Goal: Task Accomplishment & Management: Manage account settings

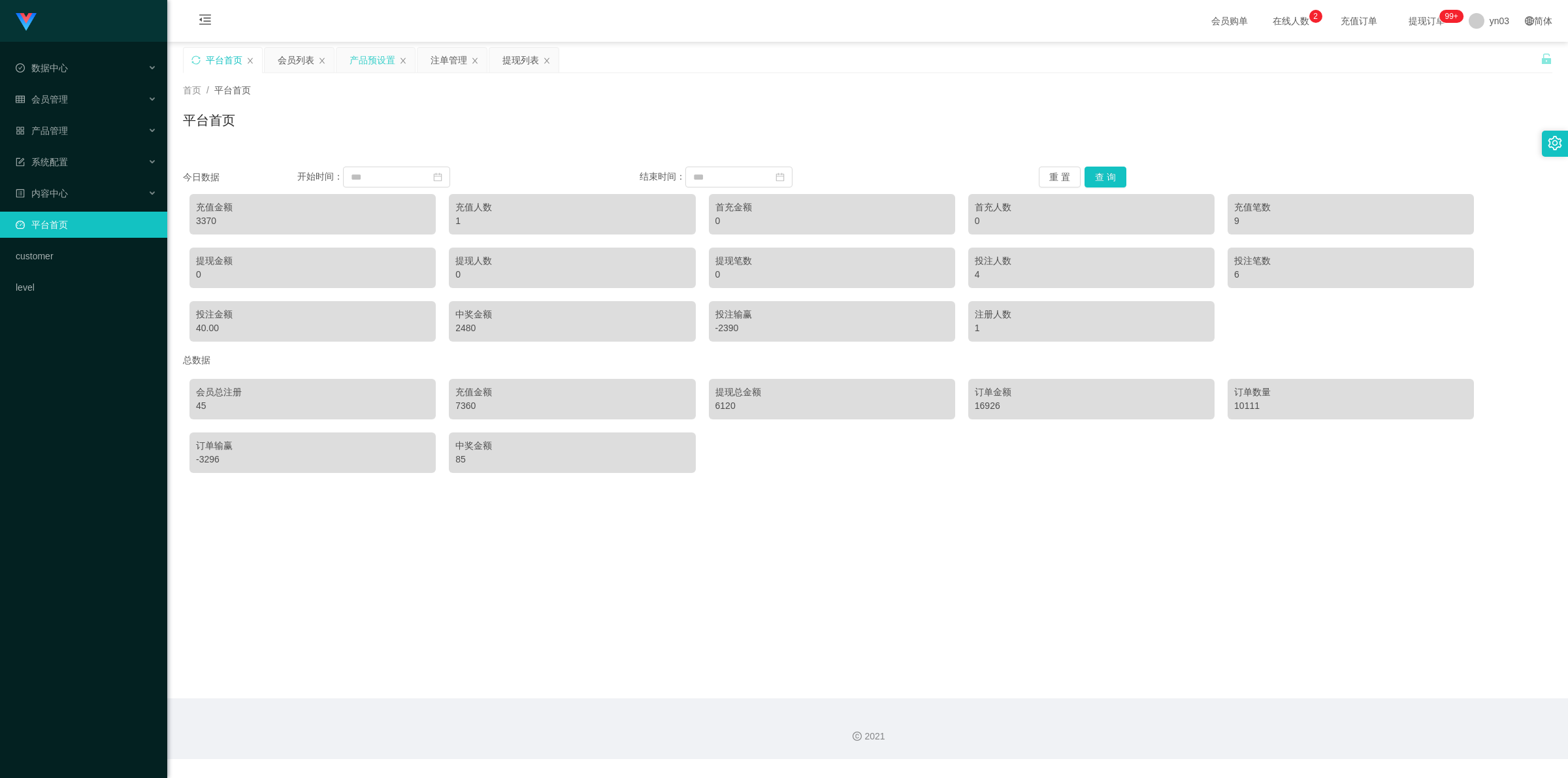
click at [363, 53] on div "产品预设置" at bounding box center [372, 60] width 46 height 25
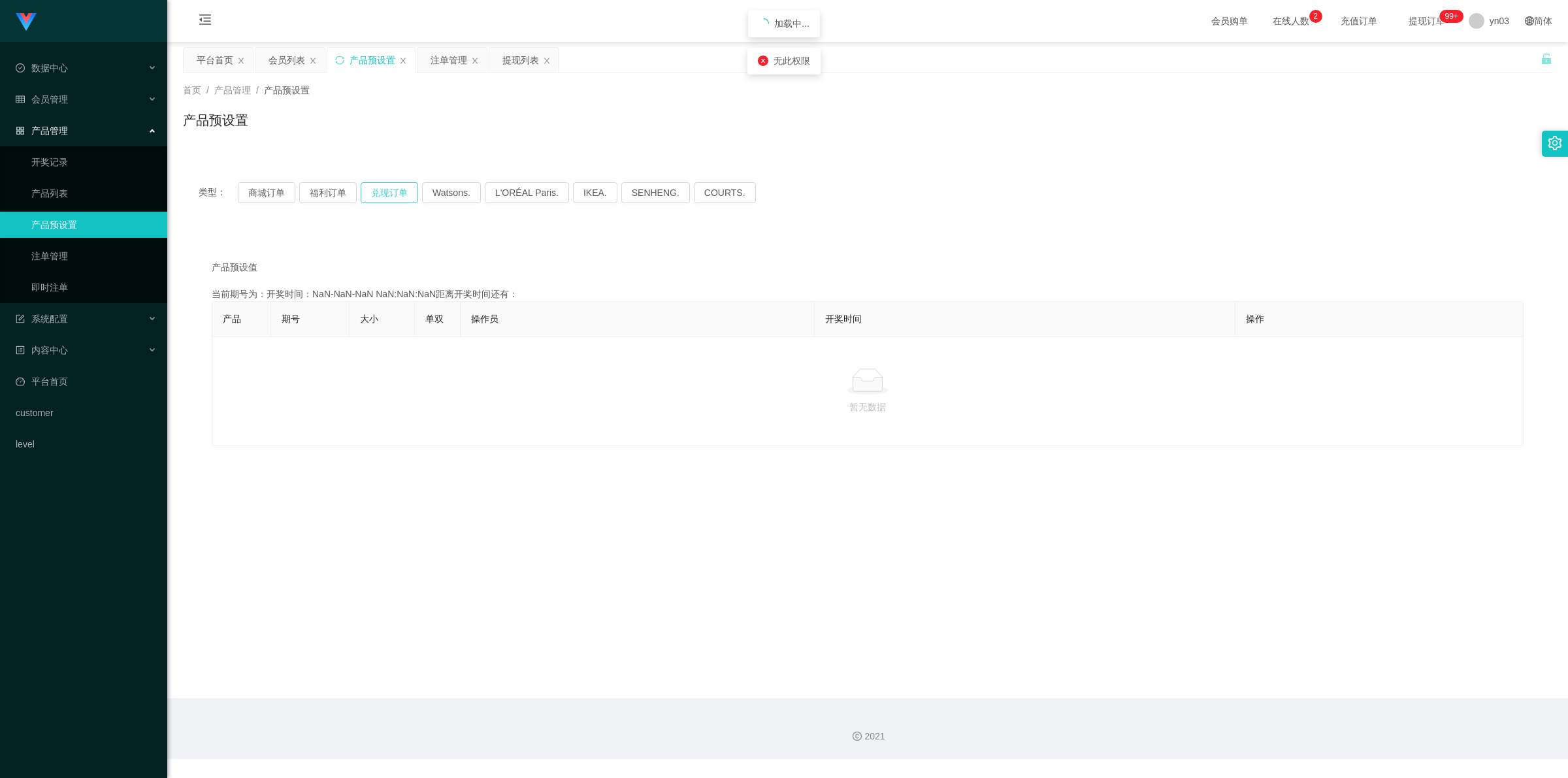
click at [392, 189] on button "兑现订单" at bounding box center [389, 192] width 58 height 21
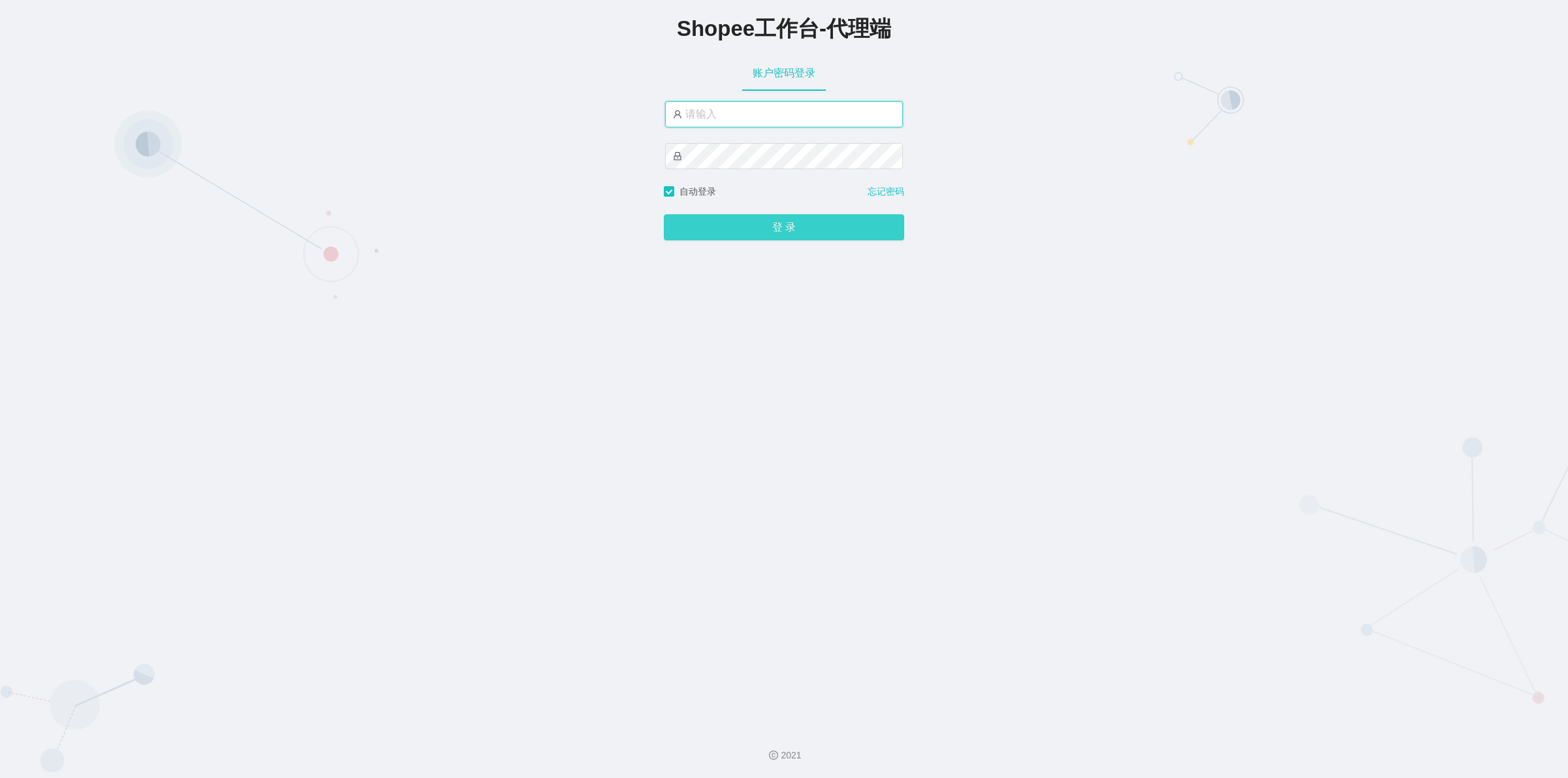
type input "yn03"
click at [753, 222] on button "登 录" at bounding box center [784, 228] width 241 height 26
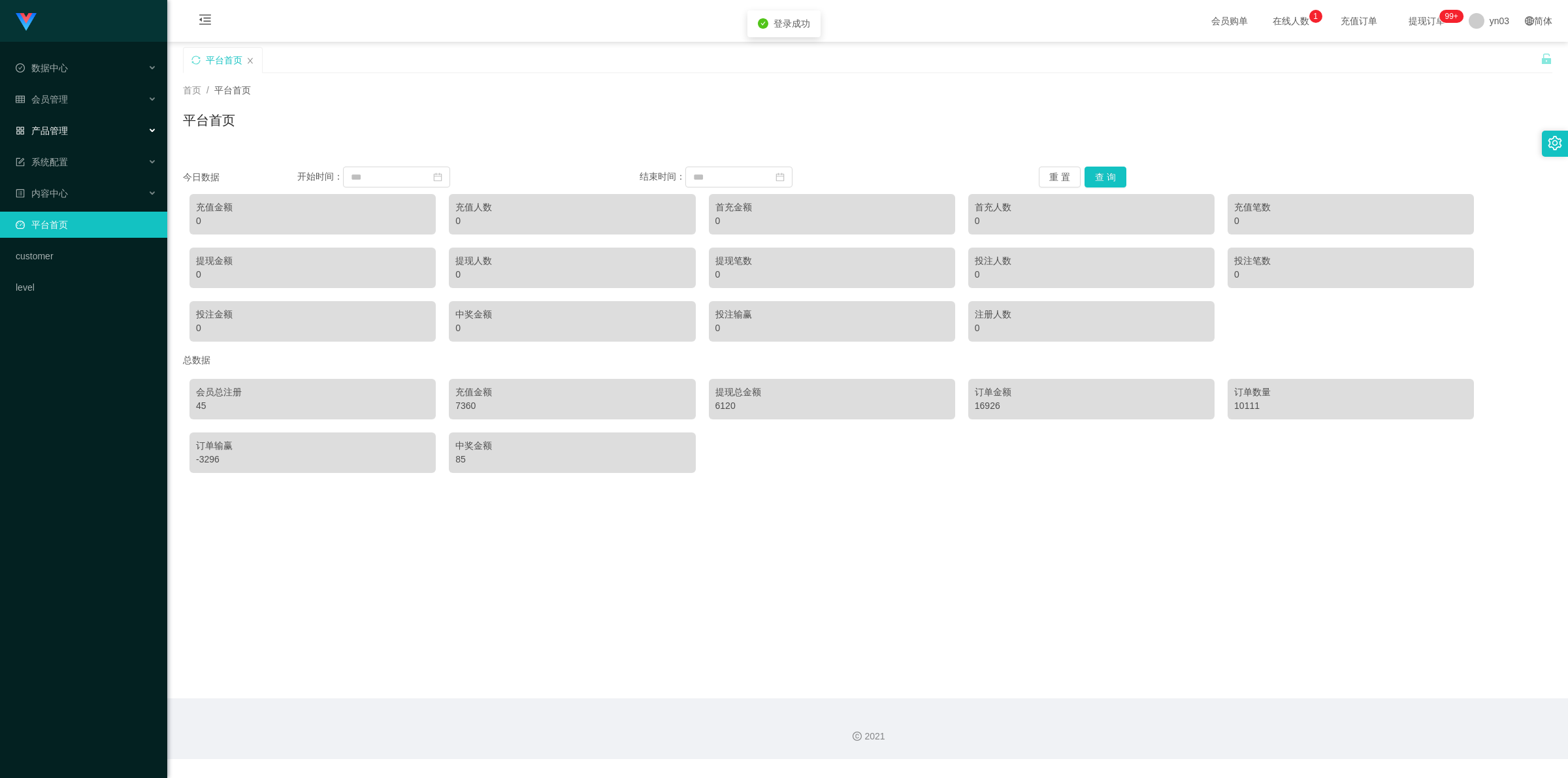
click at [63, 126] on span "产品管理" at bounding box center [42, 131] width 52 height 10
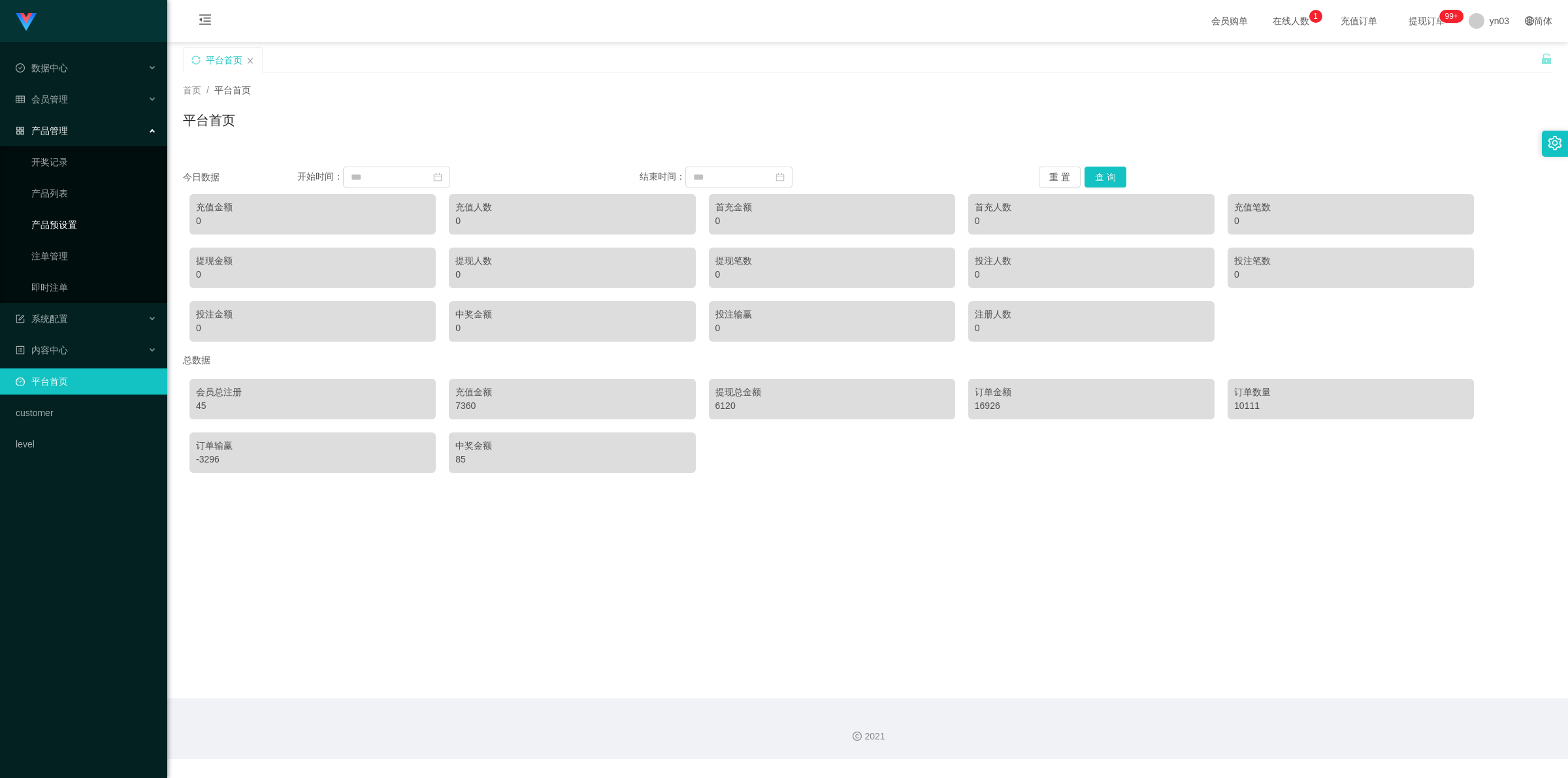
click at [71, 215] on link "产品预设置" at bounding box center [94, 225] width 126 height 26
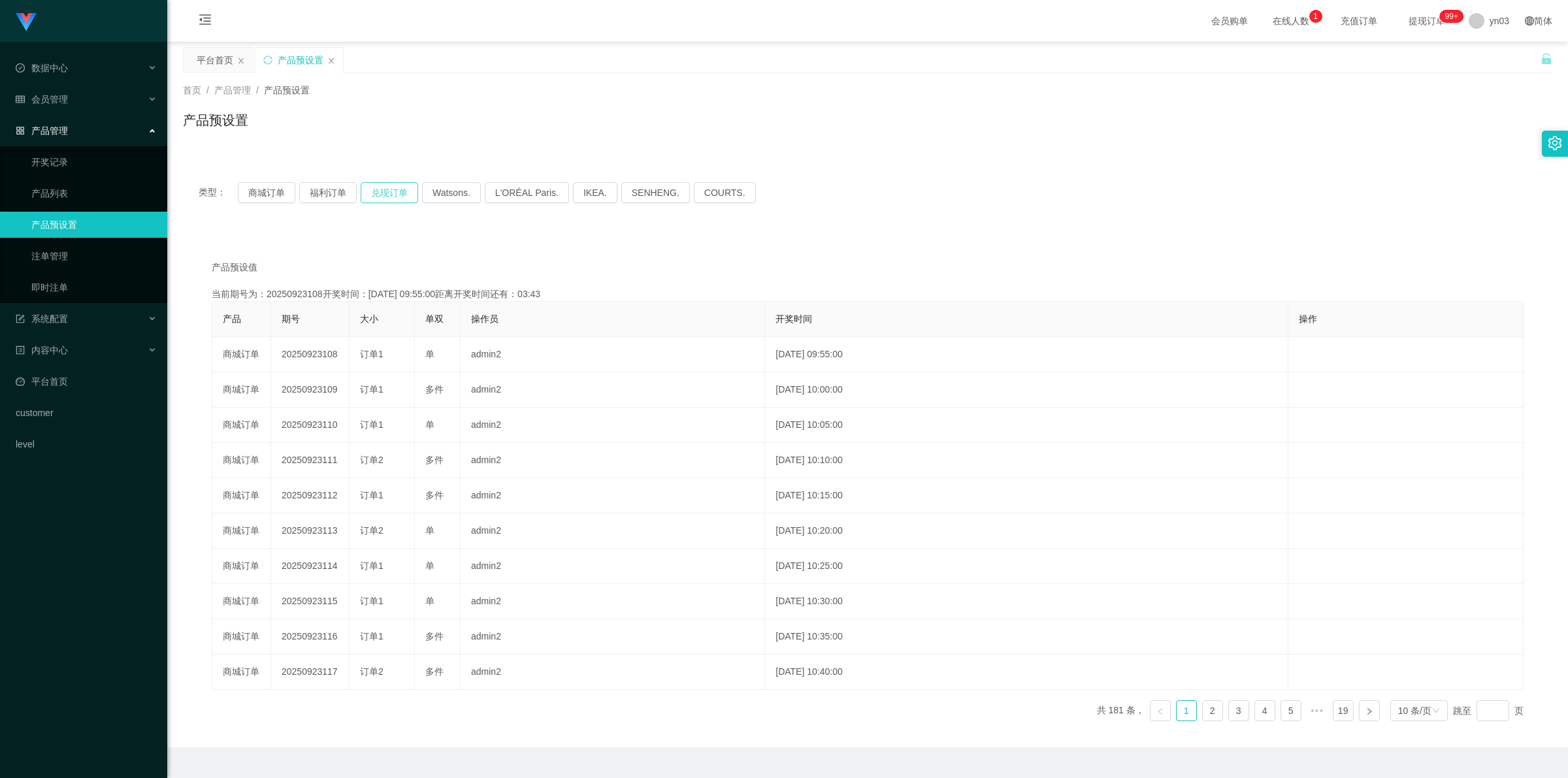
click at [383, 194] on button "兑现订单" at bounding box center [389, 192] width 58 height 21
click at [75, 93] on div "会员管理" at bounding box center [84, 99] width 168 height 26
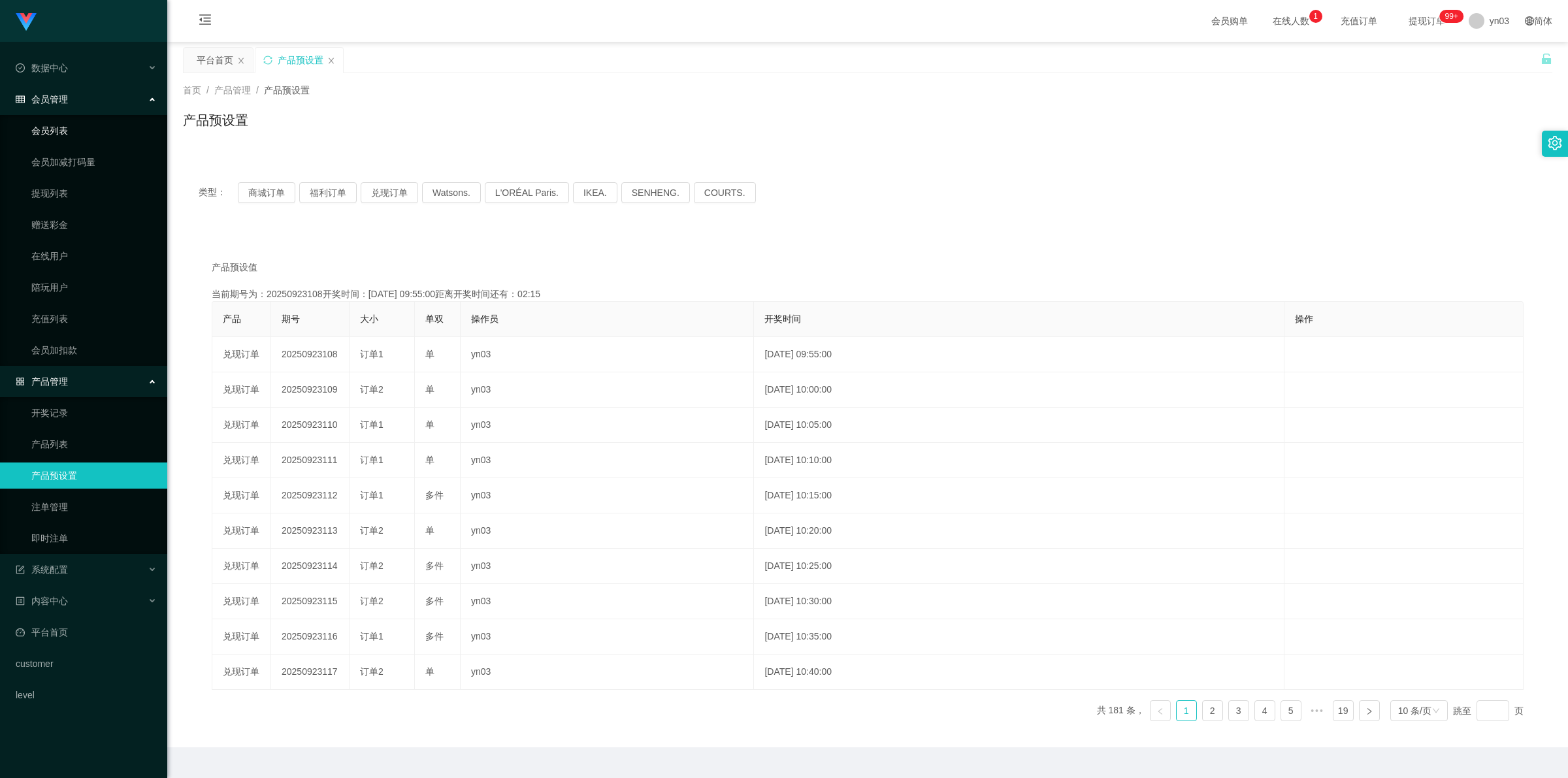
click at [67, 126] on link "会员列表" at bounding box center [94, 131] width 126 height 26
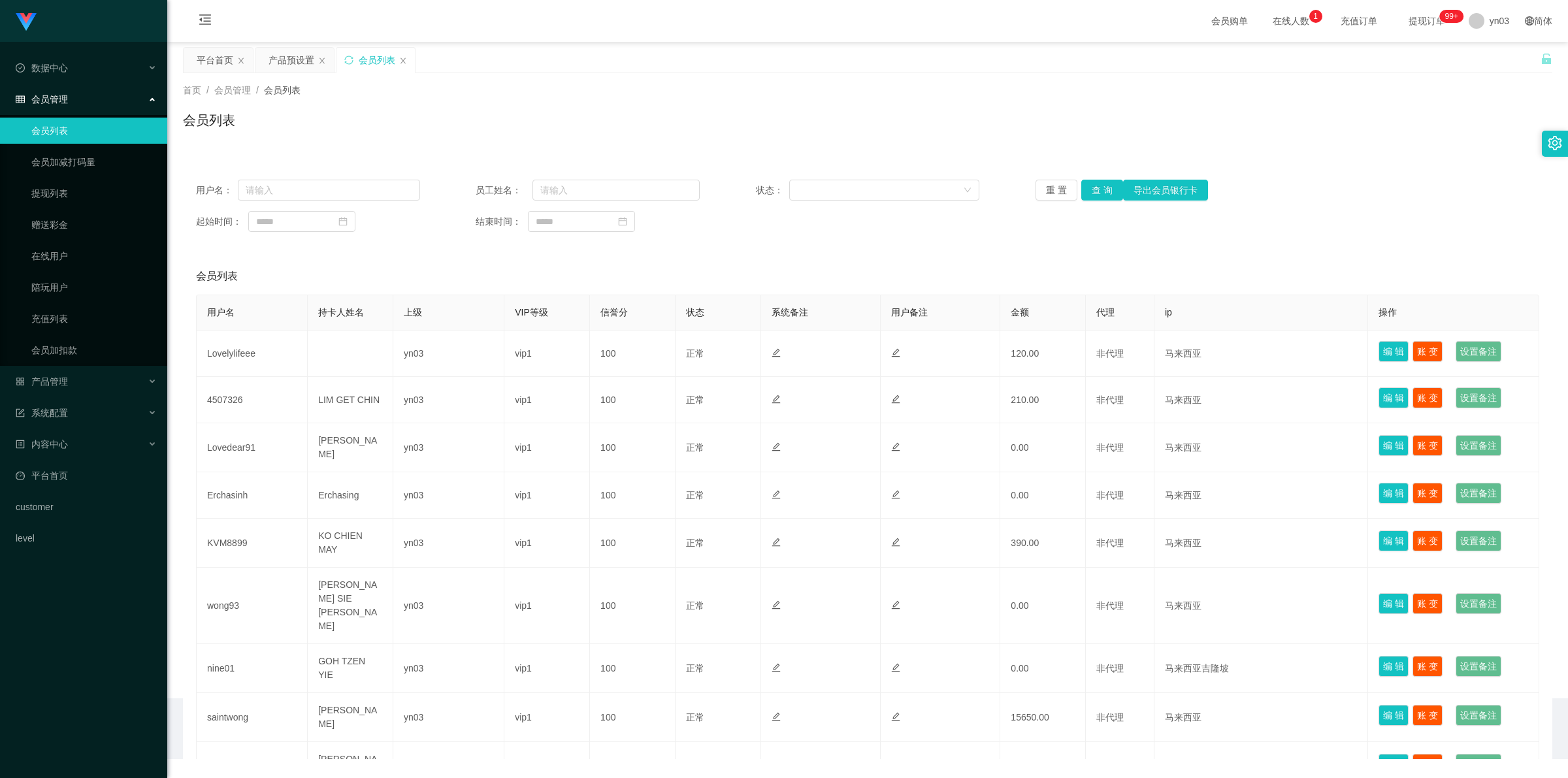
click at [64, 210] on ul "会员列表 会员加减打码量 提现列表 赠送彩金 在线用户 陪玩用户 充值列表 会员加扣款" at bounding box center [84, 240] width 168 height 251
click at [62, 234] on link "赠送彩金" at bounding box center [94, 225] width 126 height 26
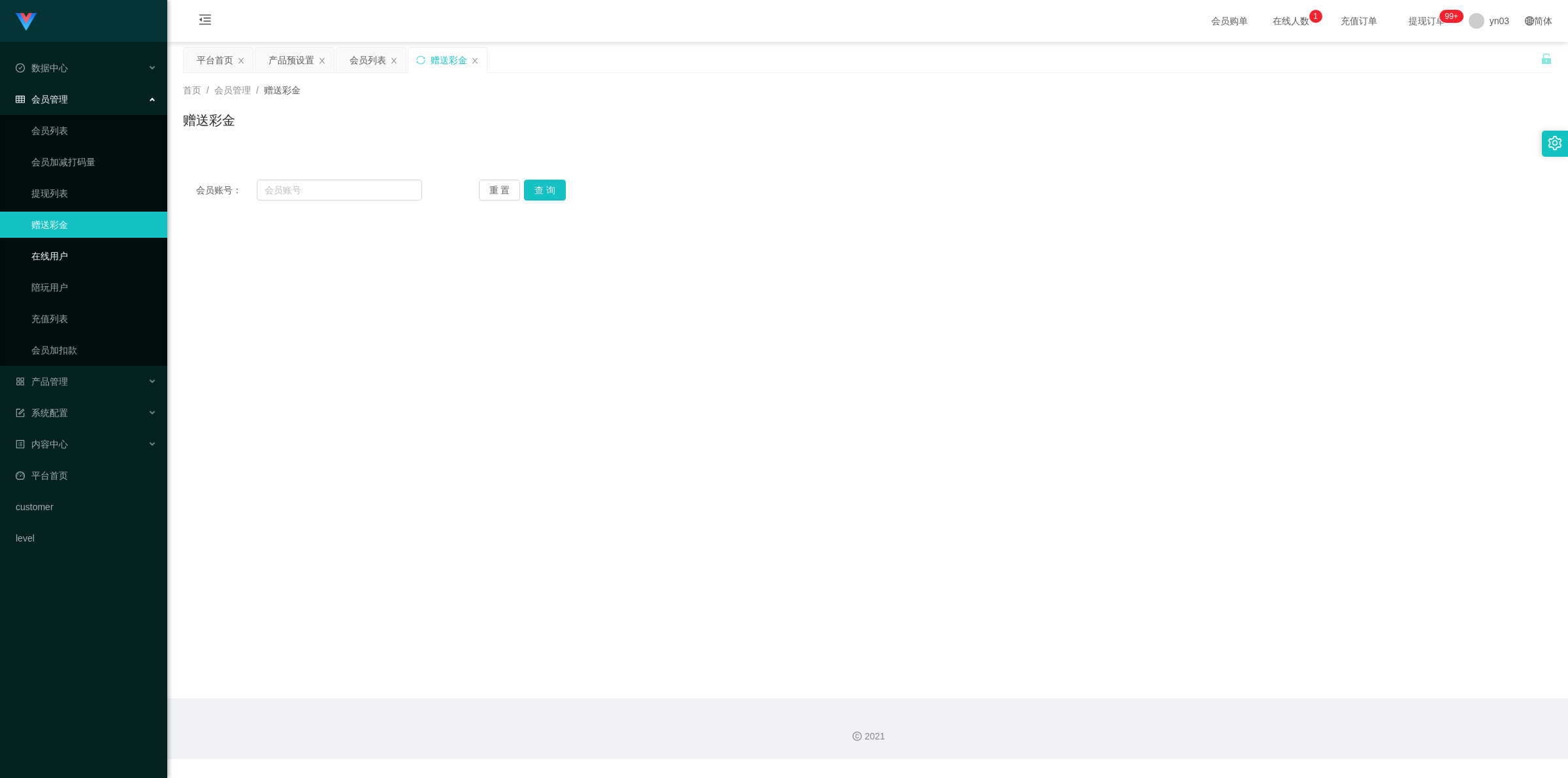
click at [62, 266] on link "在线用户" at bounding box center [94, 256] width 126 height 26
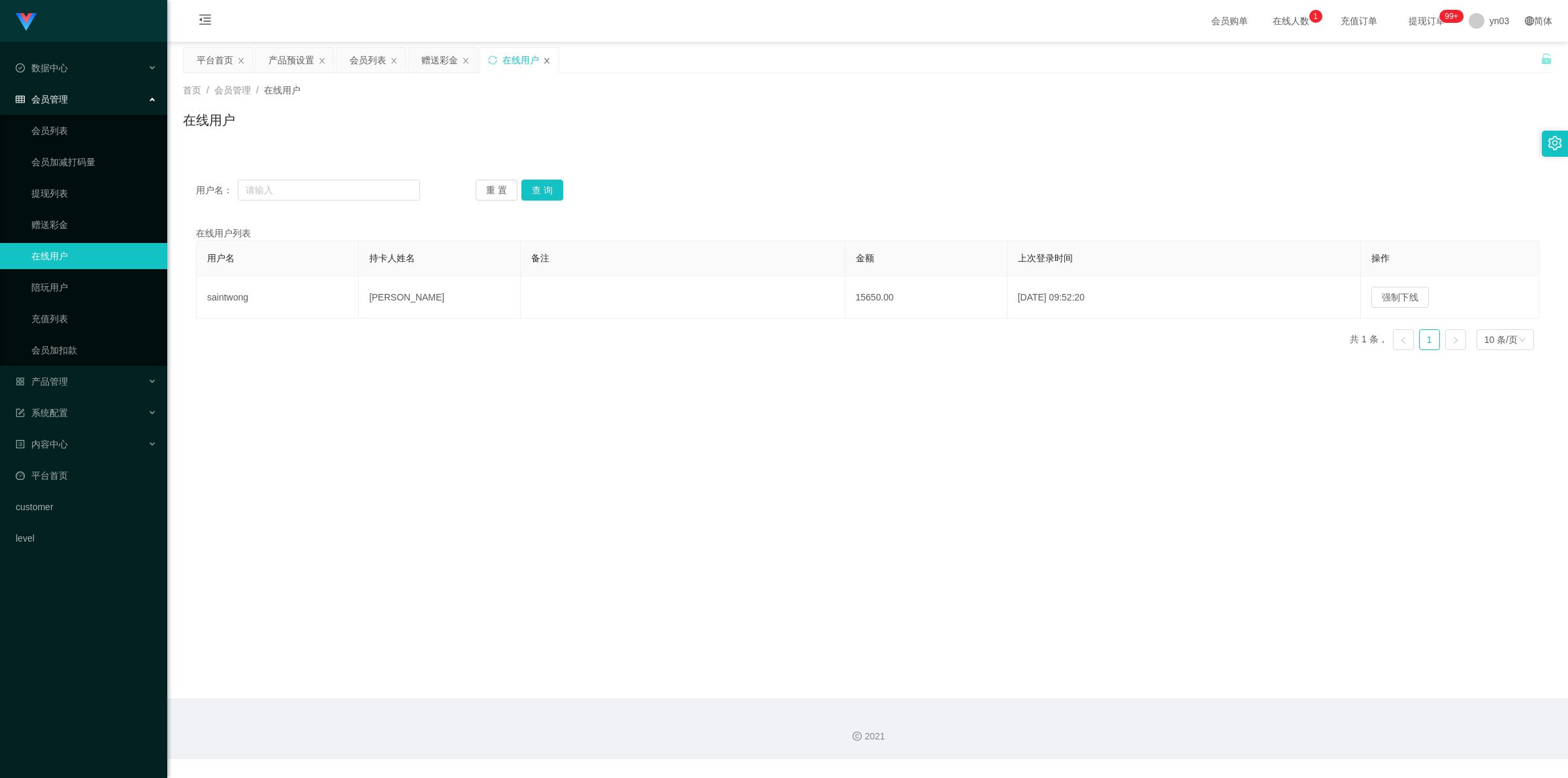
click at [550, 57] on icon "图标: close" at bounding box center [547, 61] width 8 height 8
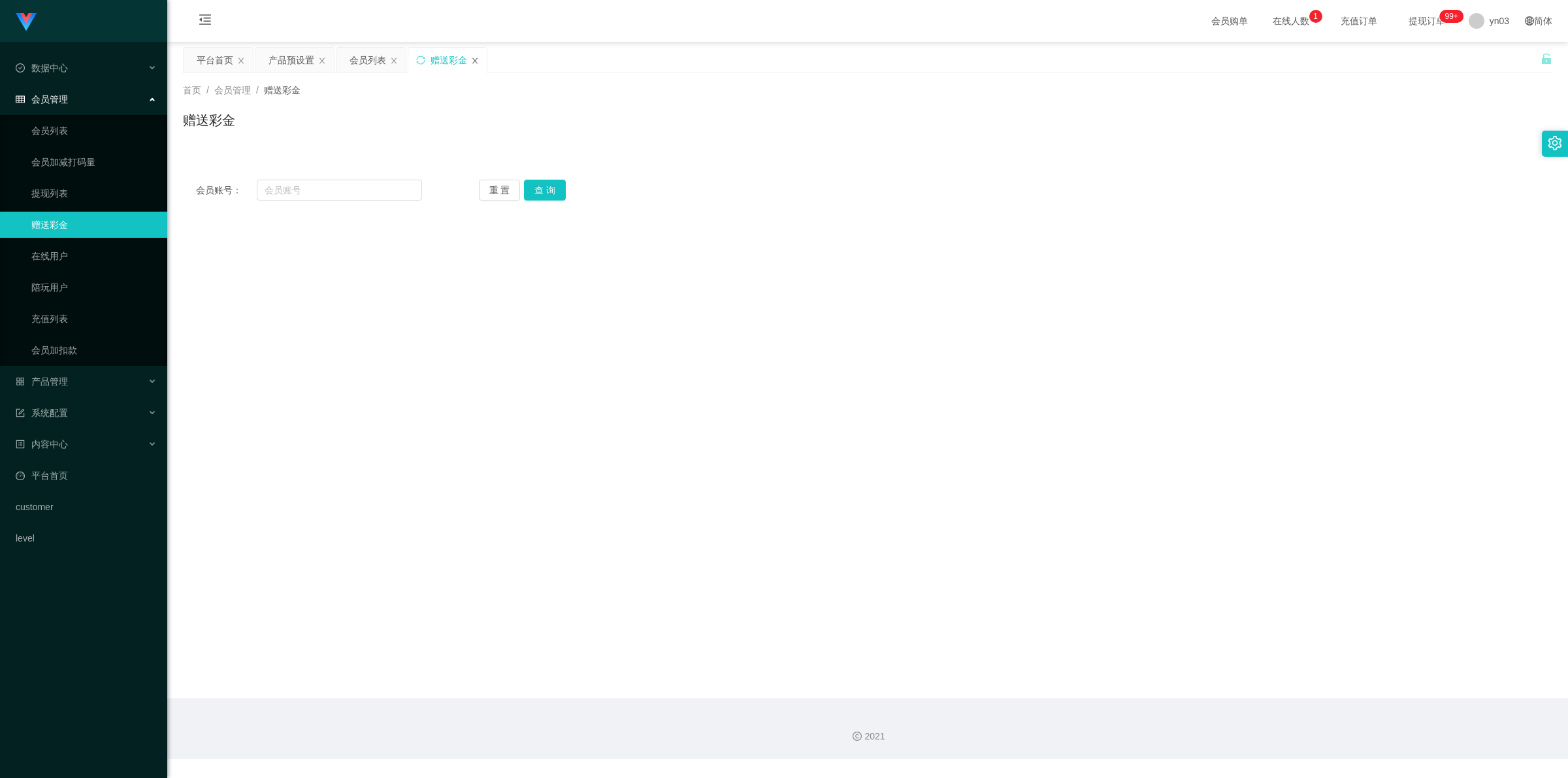
click at [477, 57] on icon "图标: close" at bounding box center [475, 61] width 8 height 8
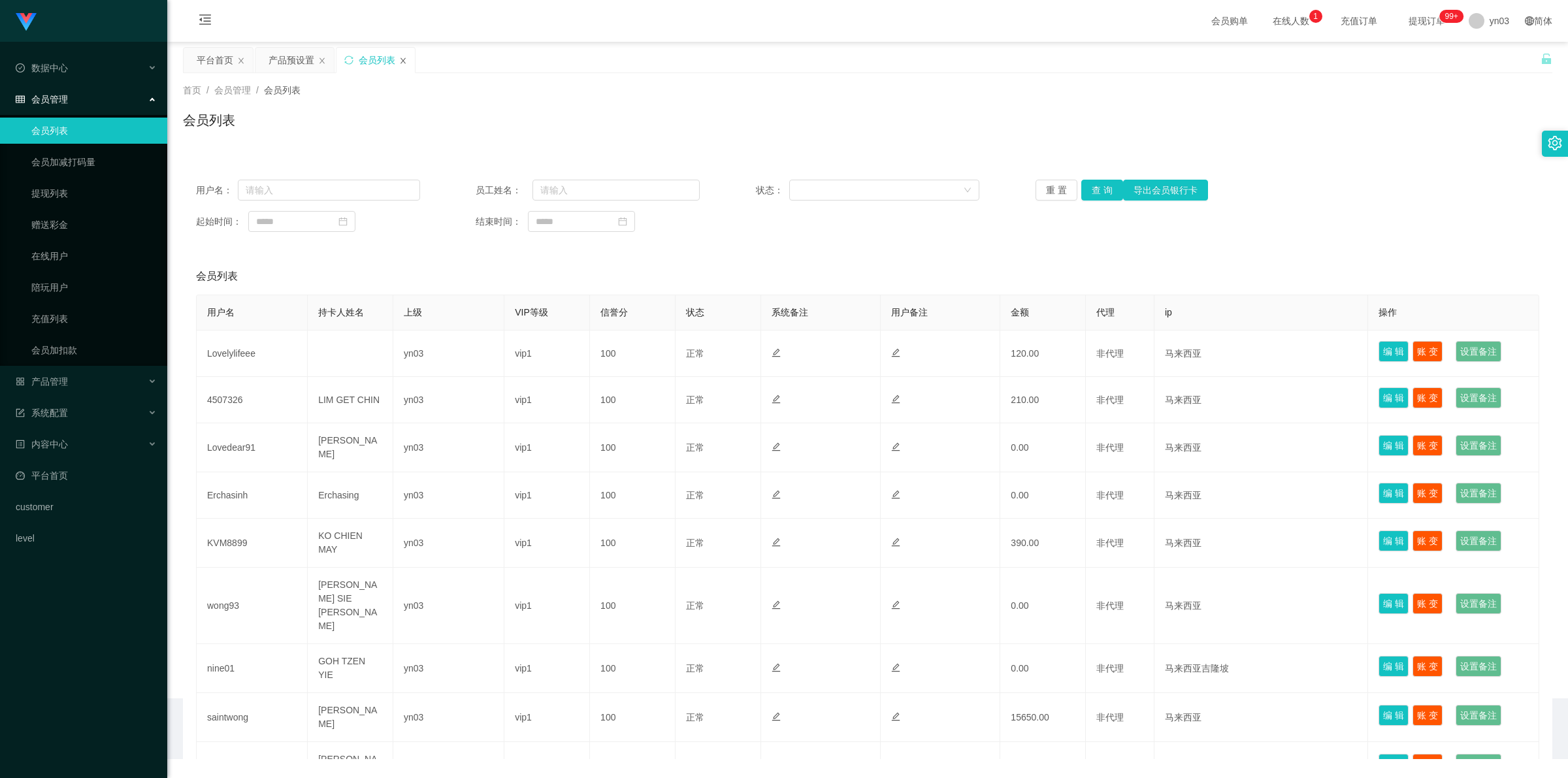
click at [403, 61] on icon "图标: close" at bounding box center [402, 61] width 5 height 6
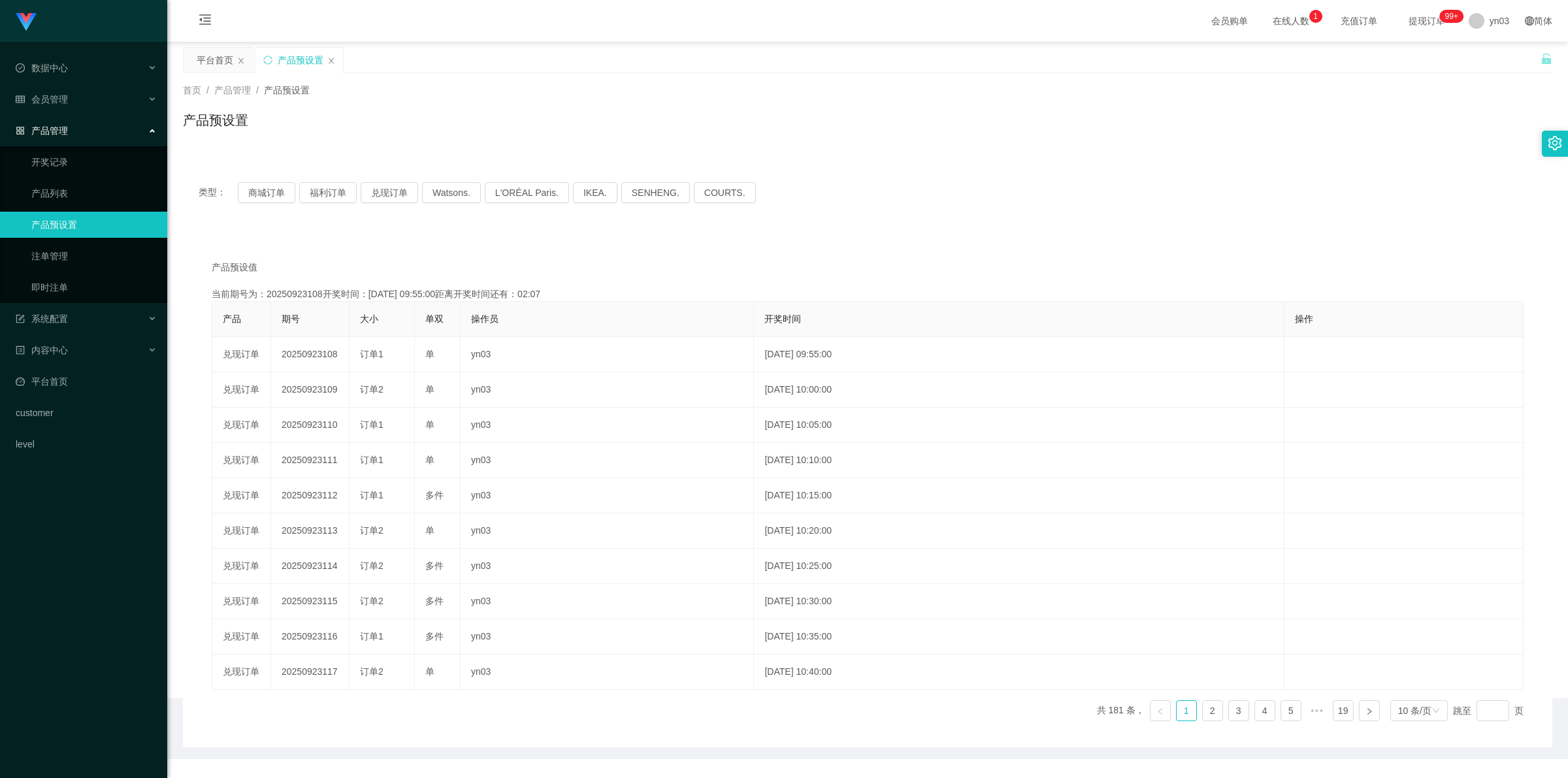
click at [325, 60] on div "产品预设置" at bounding box center [299, 60] width 87 height 25
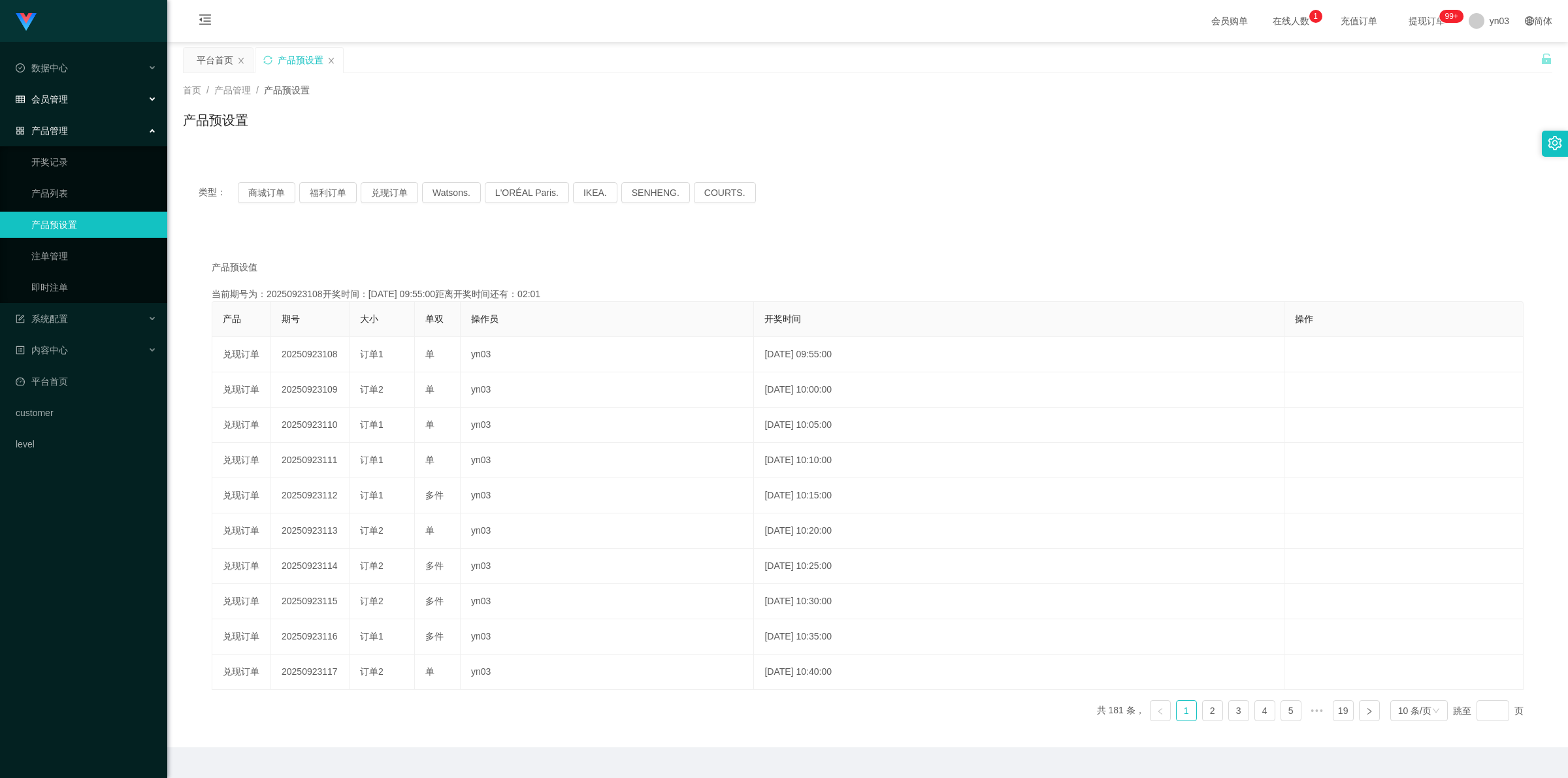
click at [71, 95] on div "会员管理" at bounding box center [84, 99] width 168 height 26
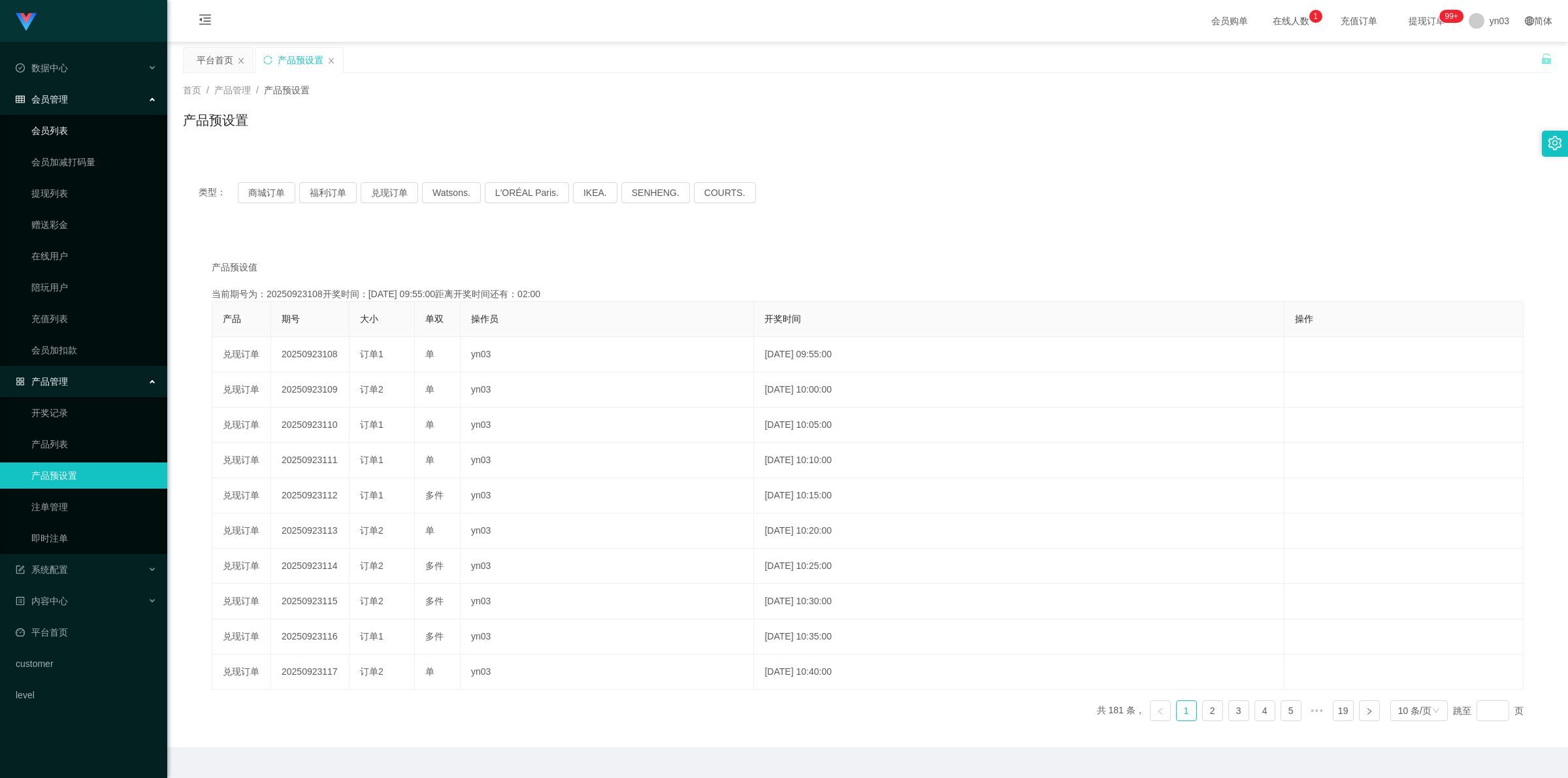
click at [69, 135] on link "会员列表" at bounding box center [94, 131] width 126 height 26
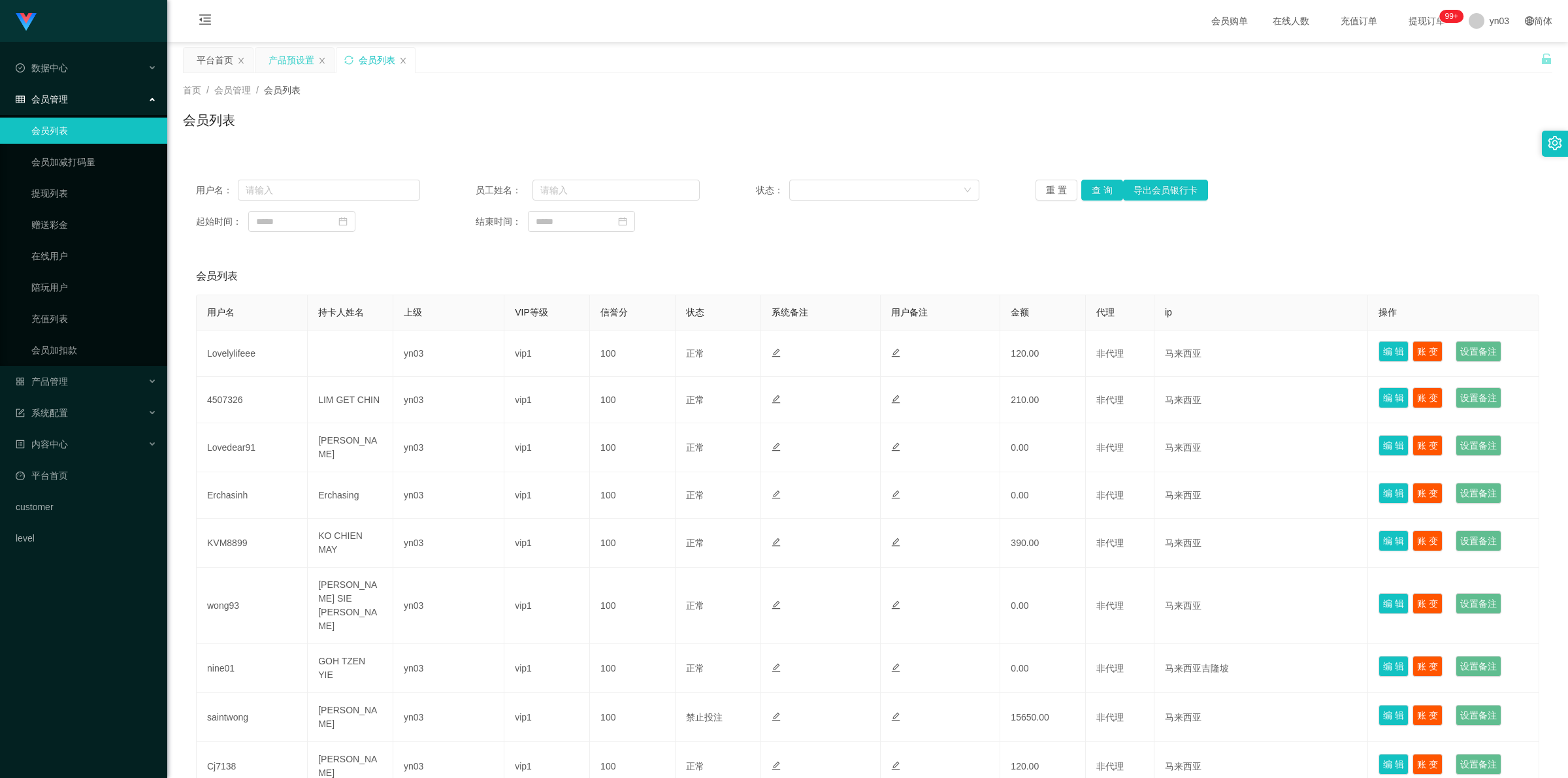
click at [322, 64] on div "产品预设置" at bounding box center [295, 60] width 79 height 25
click at [322, 61] on icon "图标: close" at bounding box center [322, 61] width 8 height 8
click at [69, 378] on div "产品管理" at bounding box center [84, 381] width 168 height 26
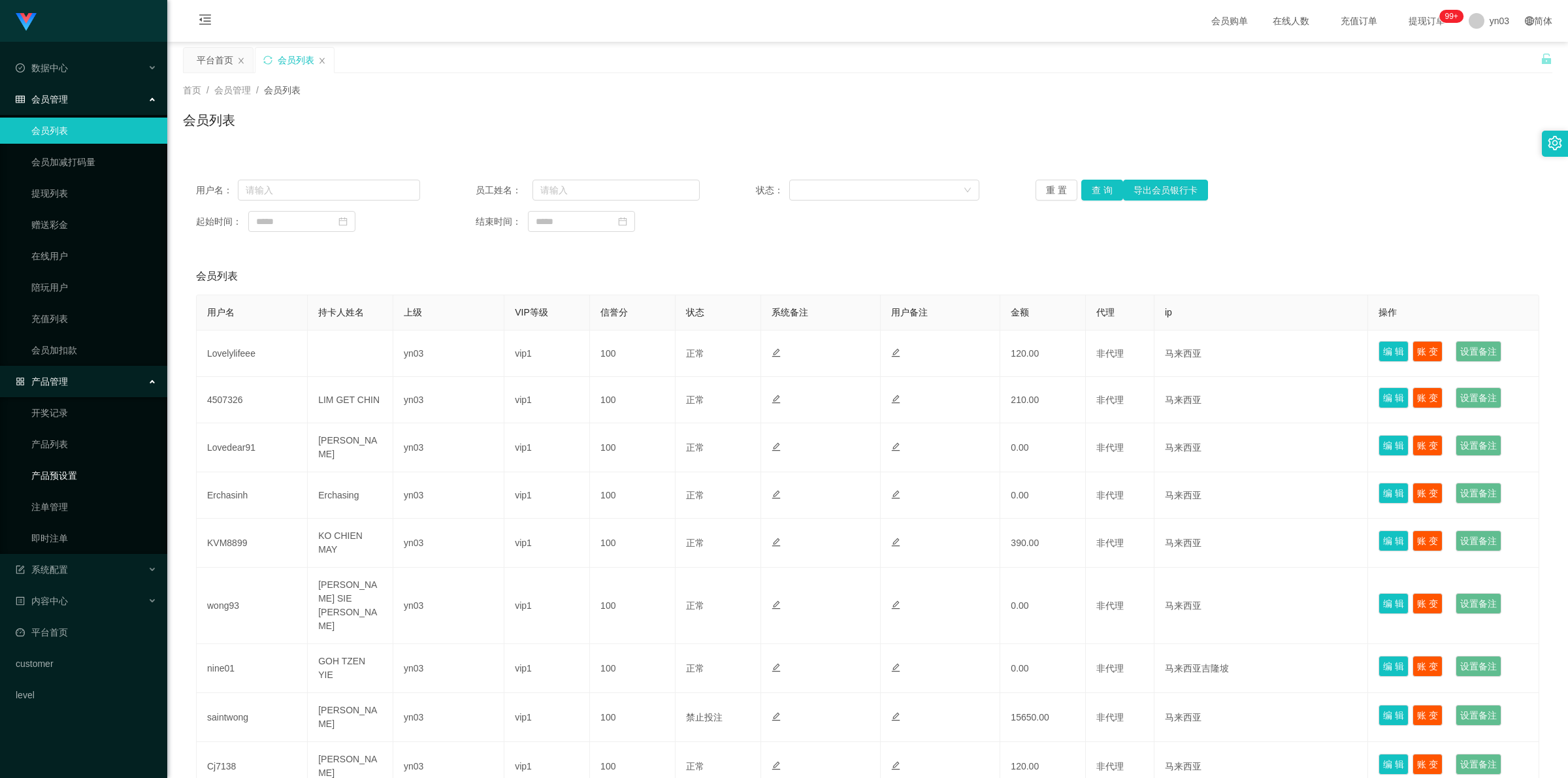
click at [76, 478] on link "产品预设置" at bounding box center [94, 475] width 126 height 26
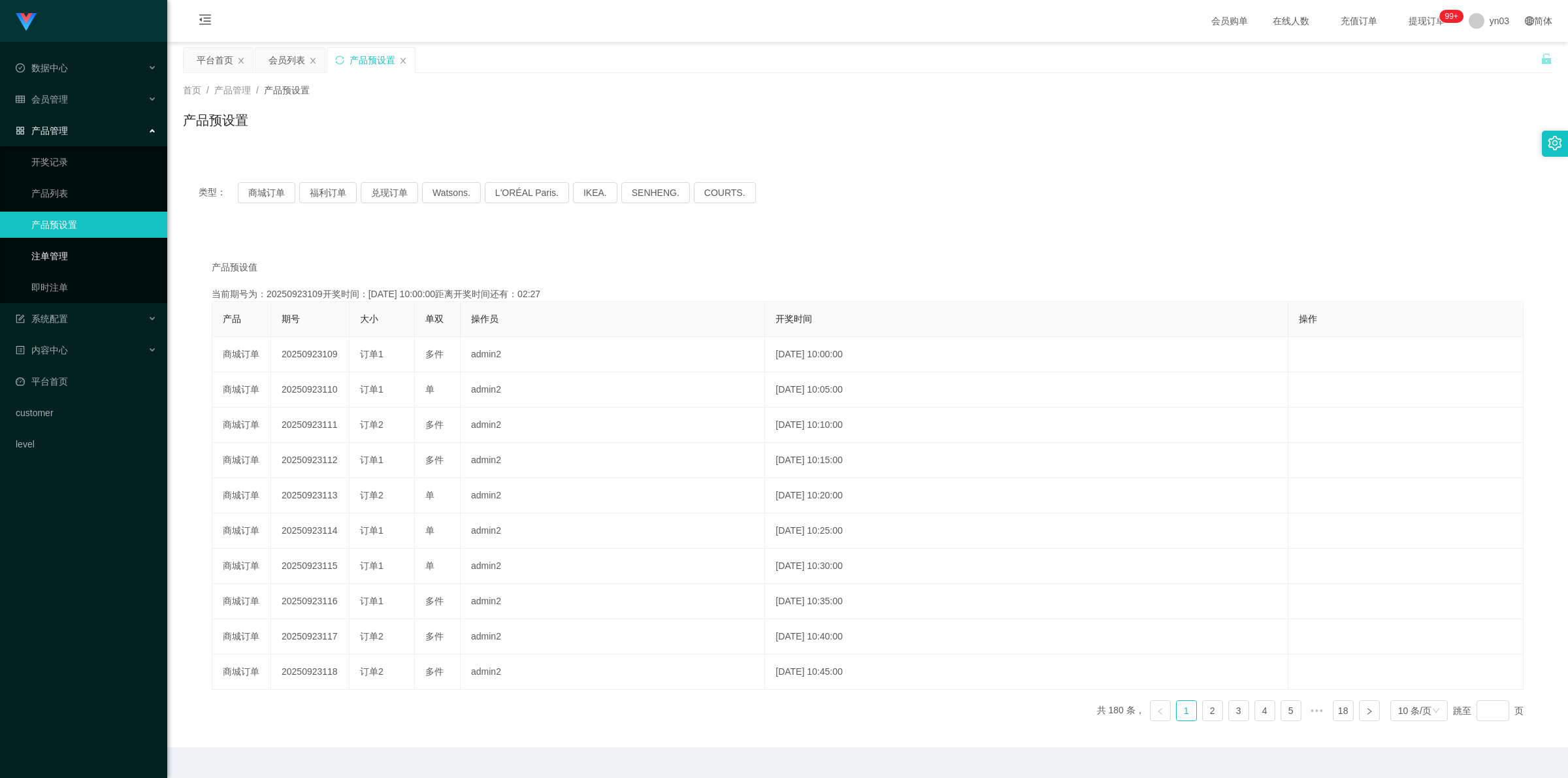
click at [82, 250] on link "注单管理" at bounding box center [94, 256] width 126 height 26
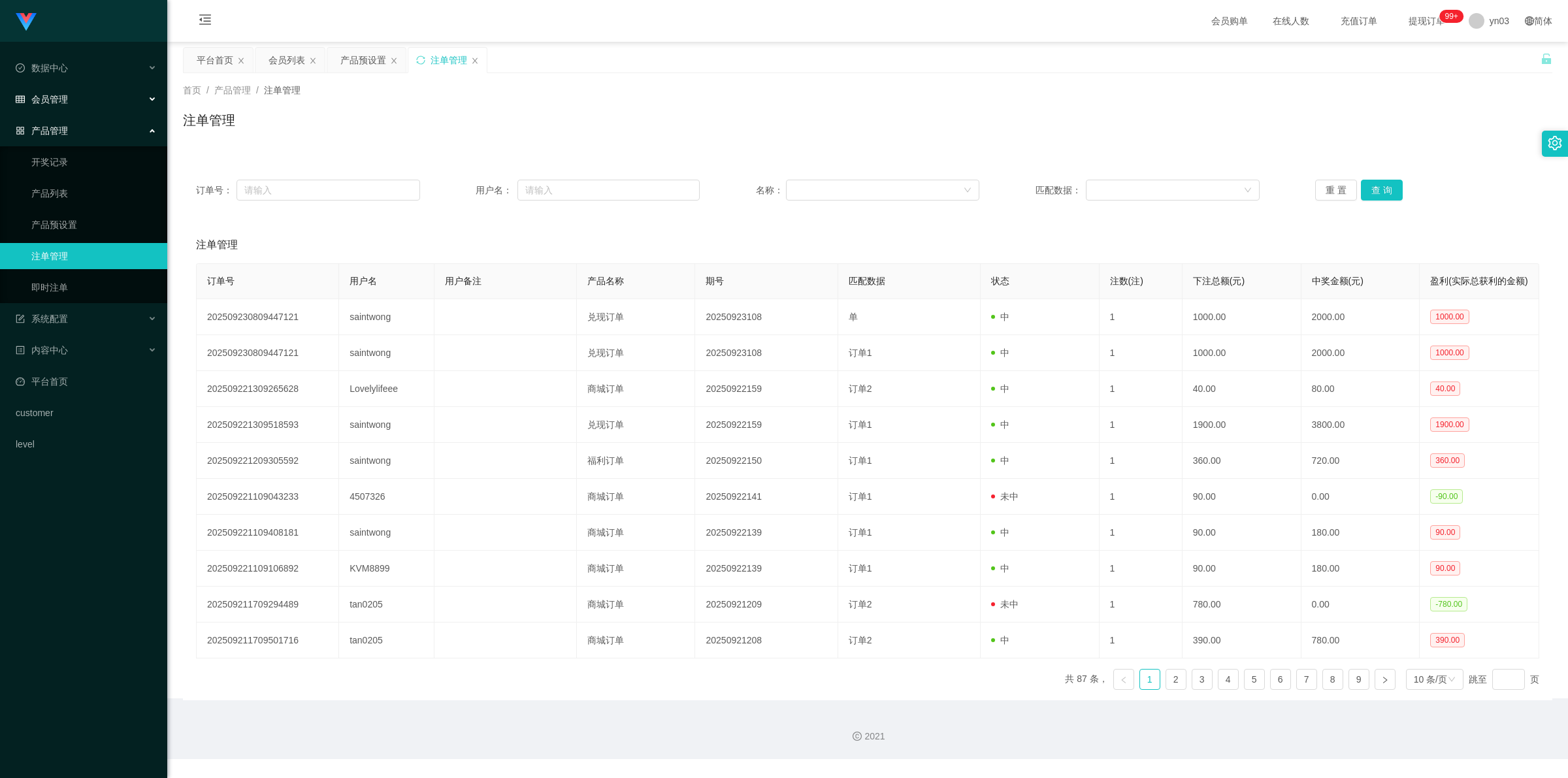
click at [86, 99] on div "会员管理" at bounding box center [84, 99] width 168 height 26
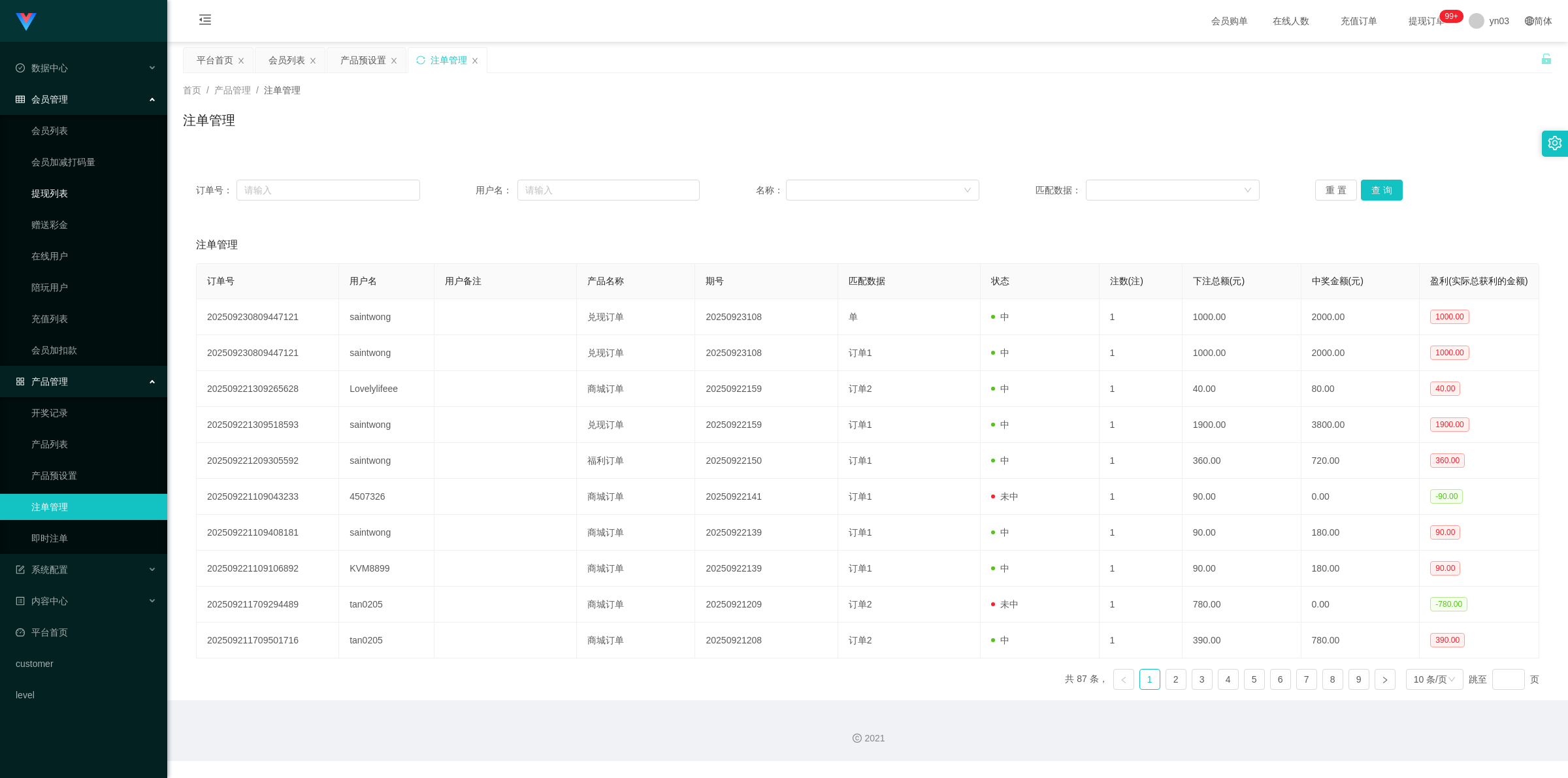
click at [62, 191] on link "提现列表" at bounding box center [94, 194] width 126 height 26
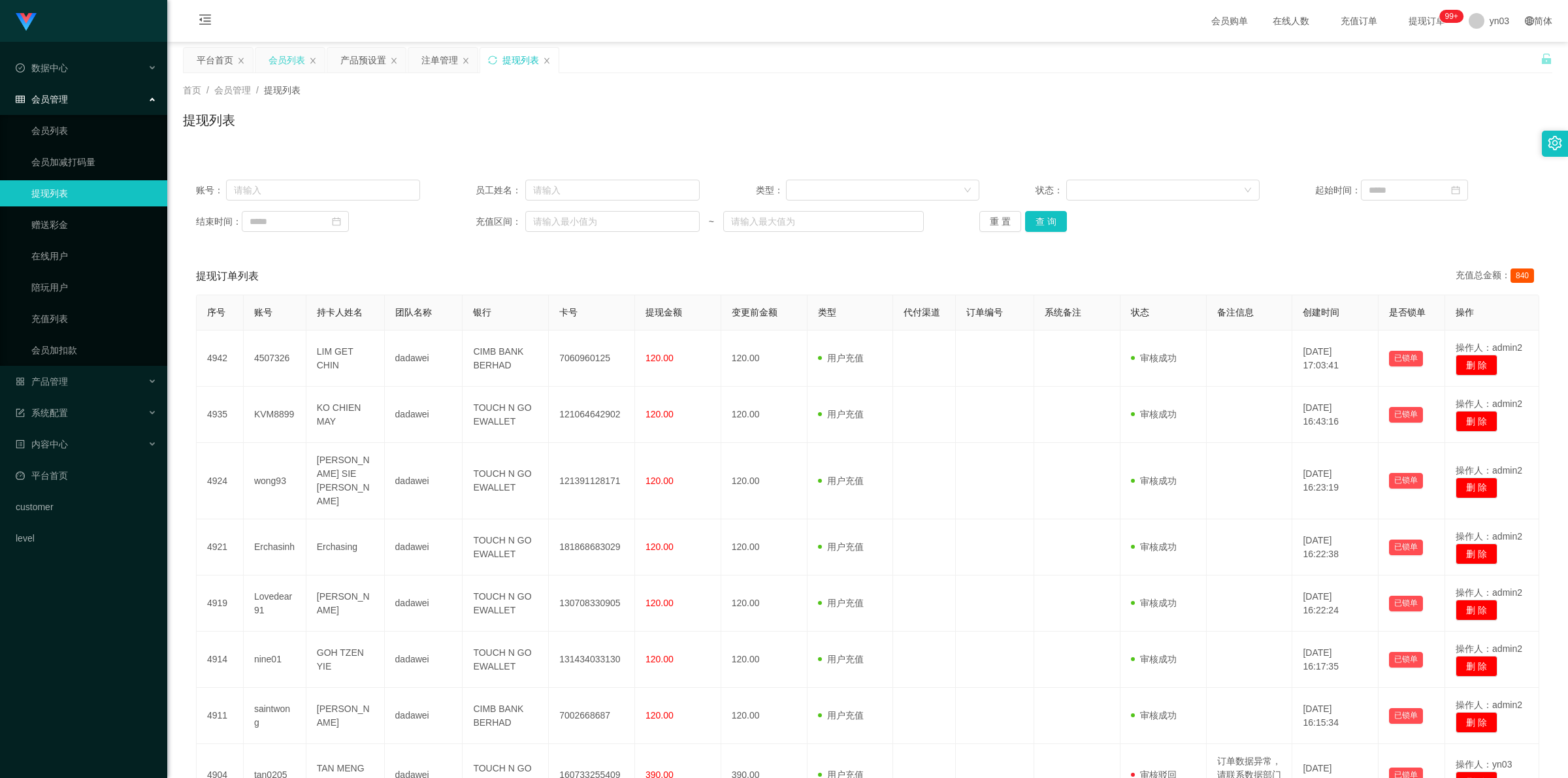
click at [289, 57] on div "会员列表" at bounding box center [287, 60] width 37 height 25
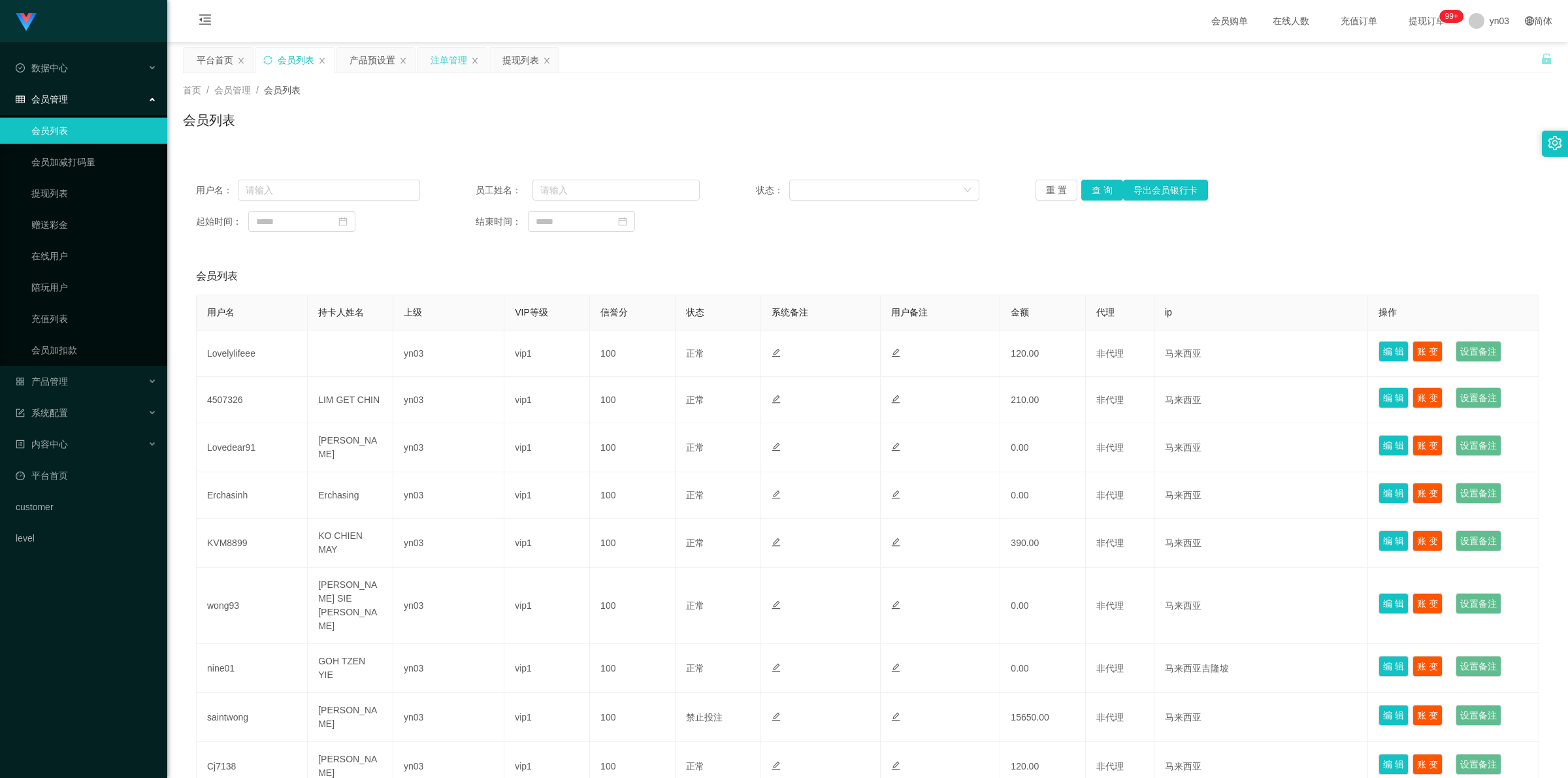
click at [443, 63] on div "注单管理" at bounding box center [449, 60] width 37 height 25
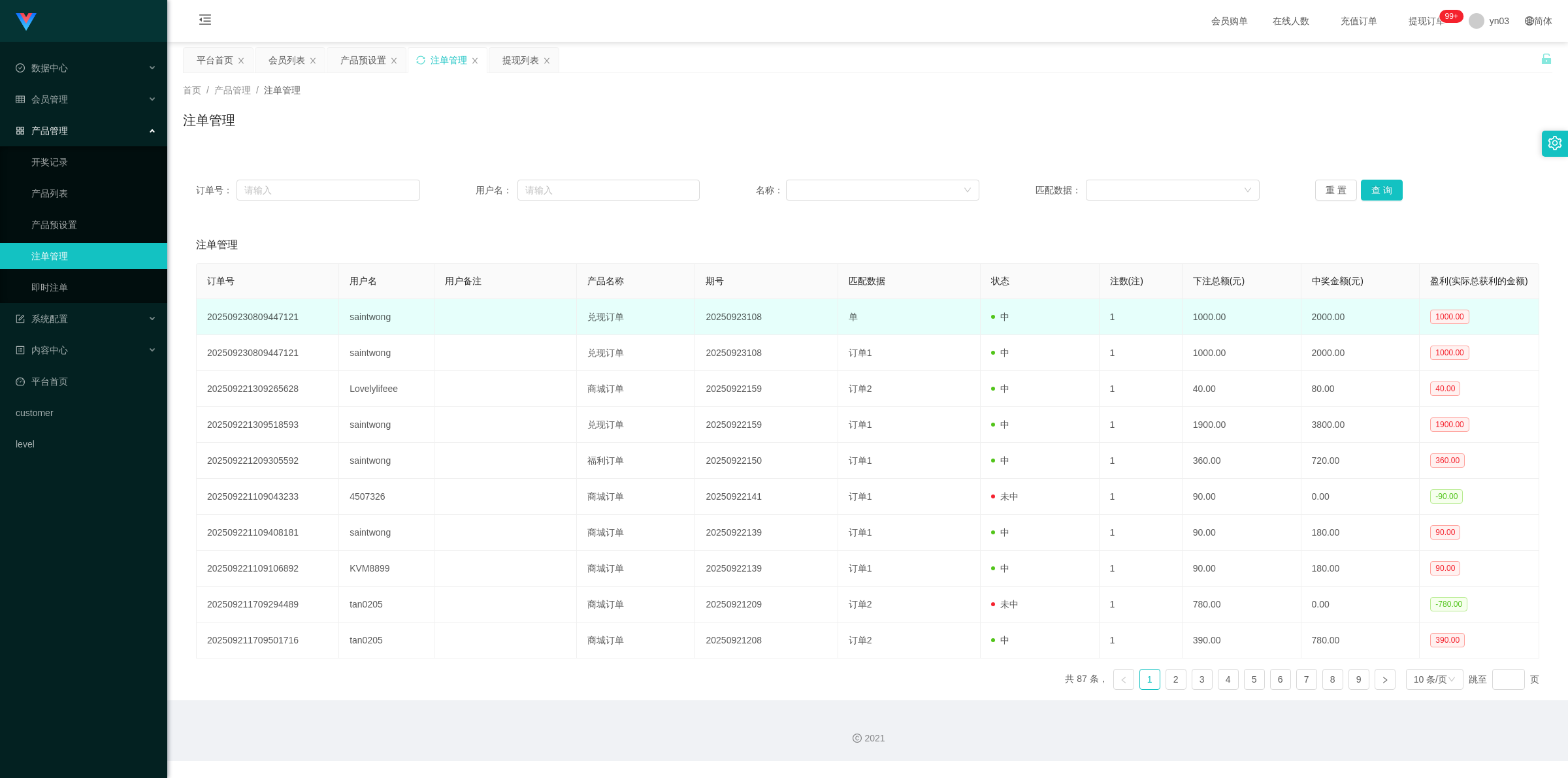
click at [358, 335] on td "saintwong" at bounding box center [386, 317] width 95 height 36
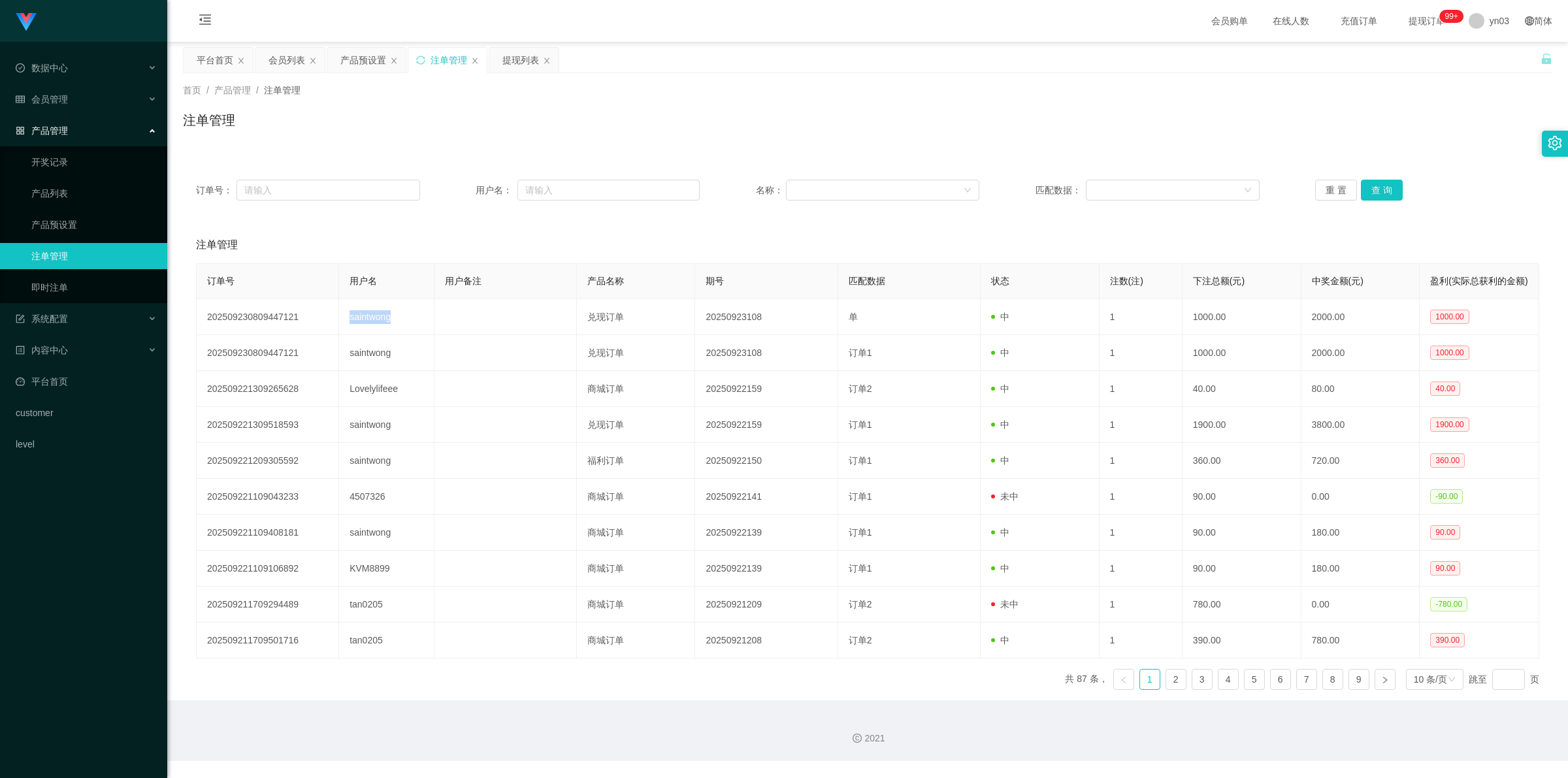
copy td "saintwong"
click at [514, 59] on div "提现列表" at bounding box center [521, 60] width 37 height 25
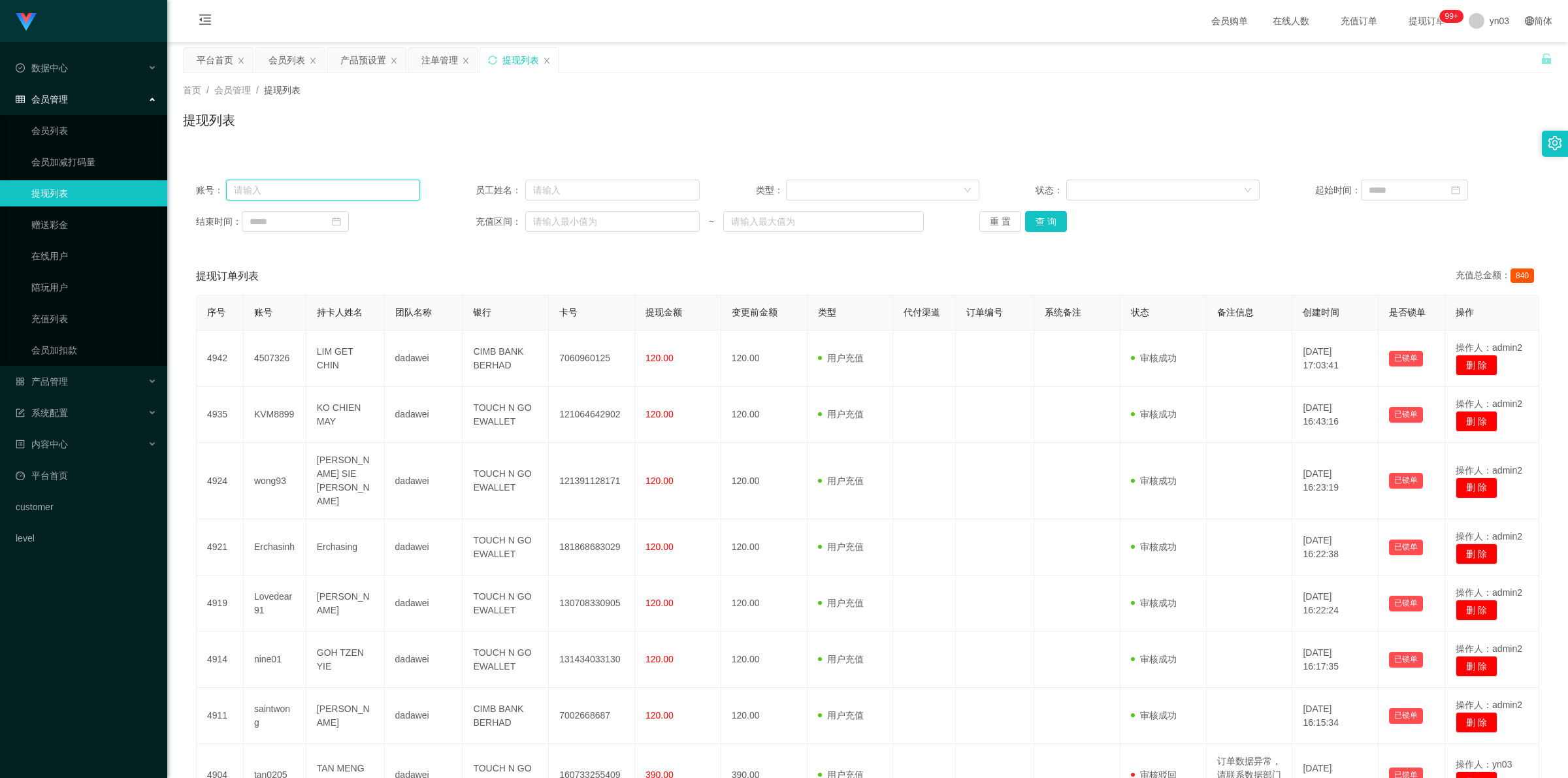
click at [309, 196] on input "text" at bounding box center [323, 190] width 194 height 21
paste input "saintwong"
type input "saintwong"
click at [1041, 227] on button "查 询" at bounding box center [1046, 221] width 42 height 21
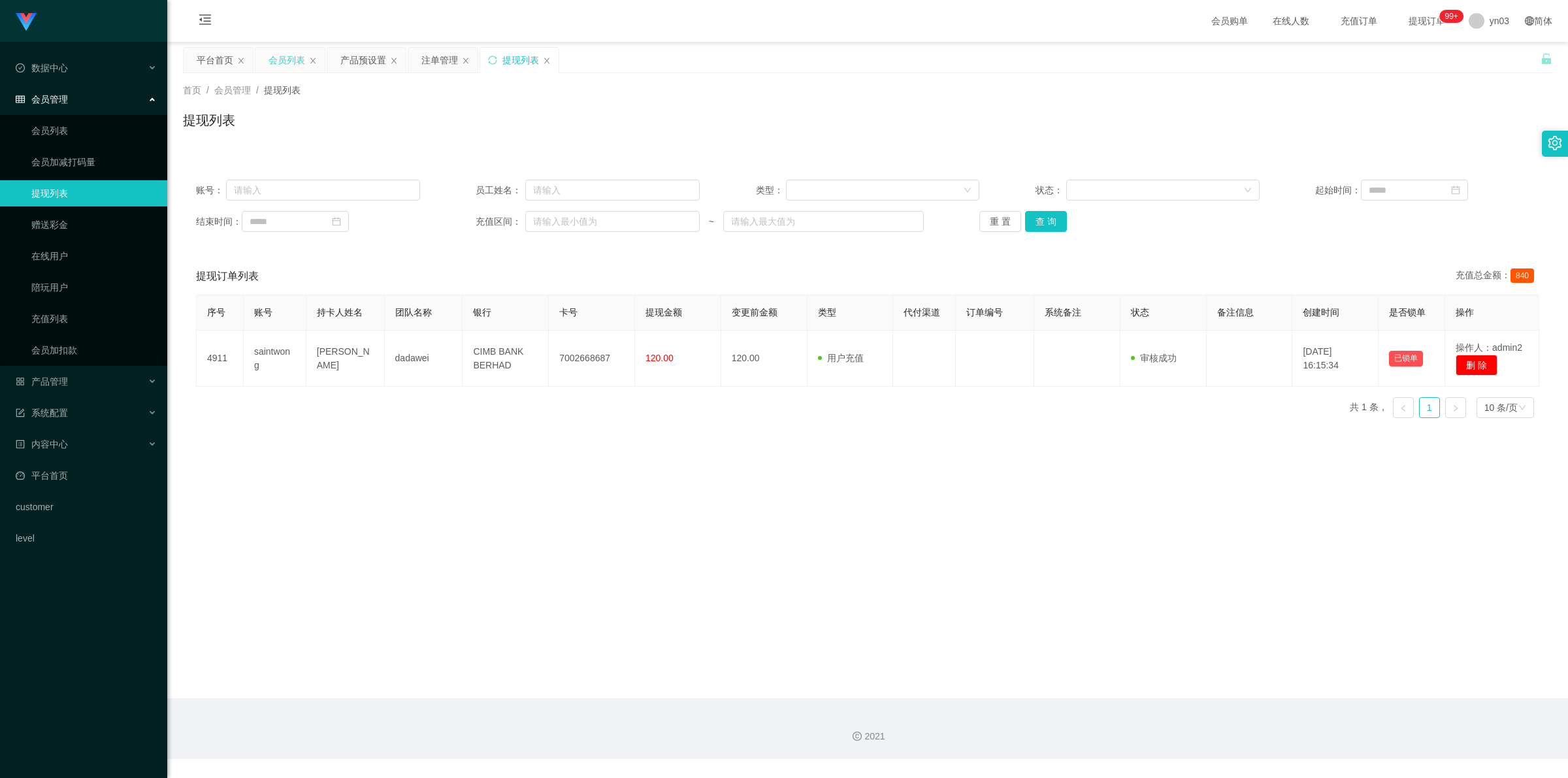
click at [298, 66] on div "会员列表" at bounding box center [287, 60] width 37 height 25
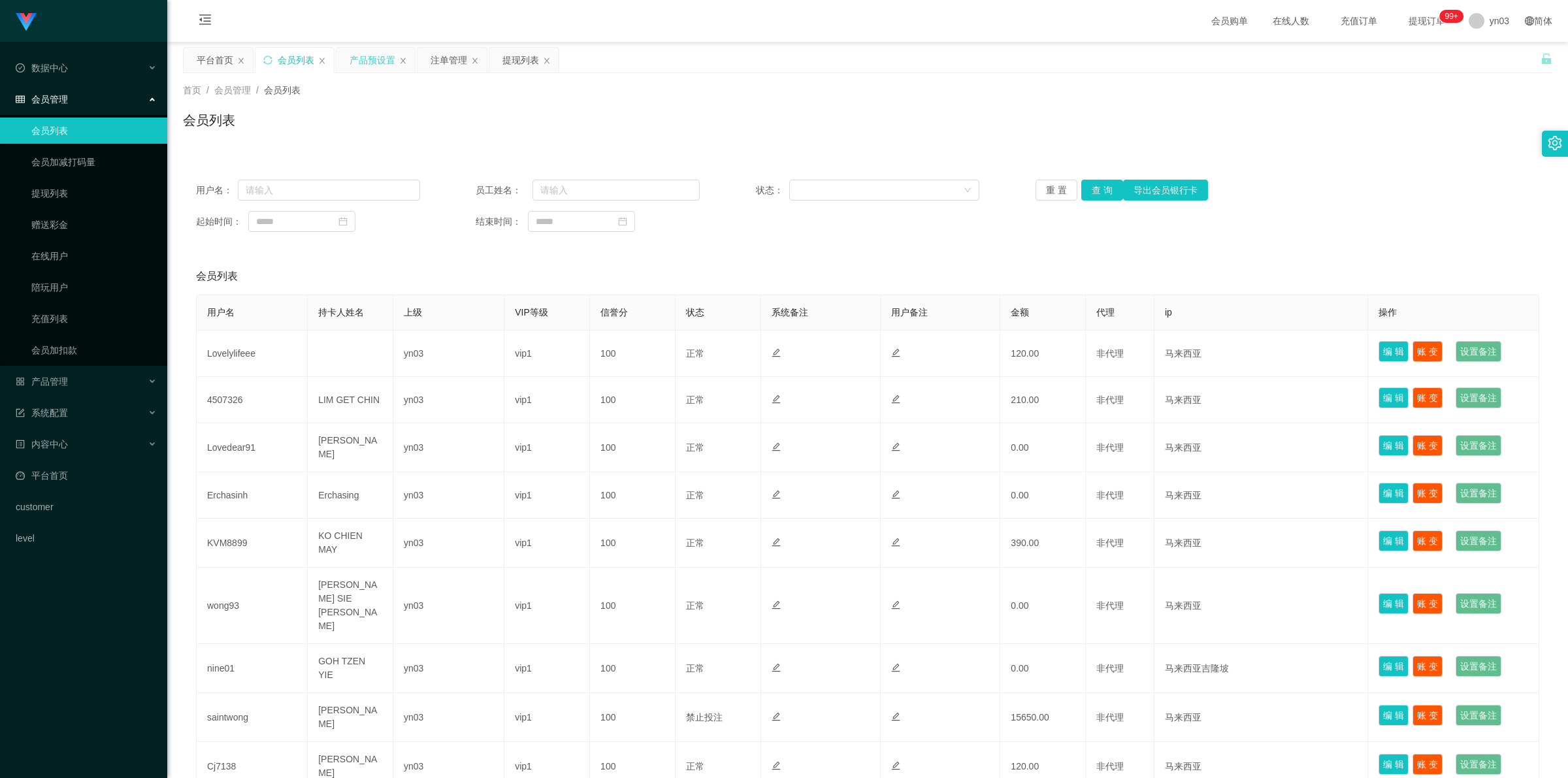
click at [379, 61] on div "产品预设置" at bounding box center [372, 60] width 46 height 25
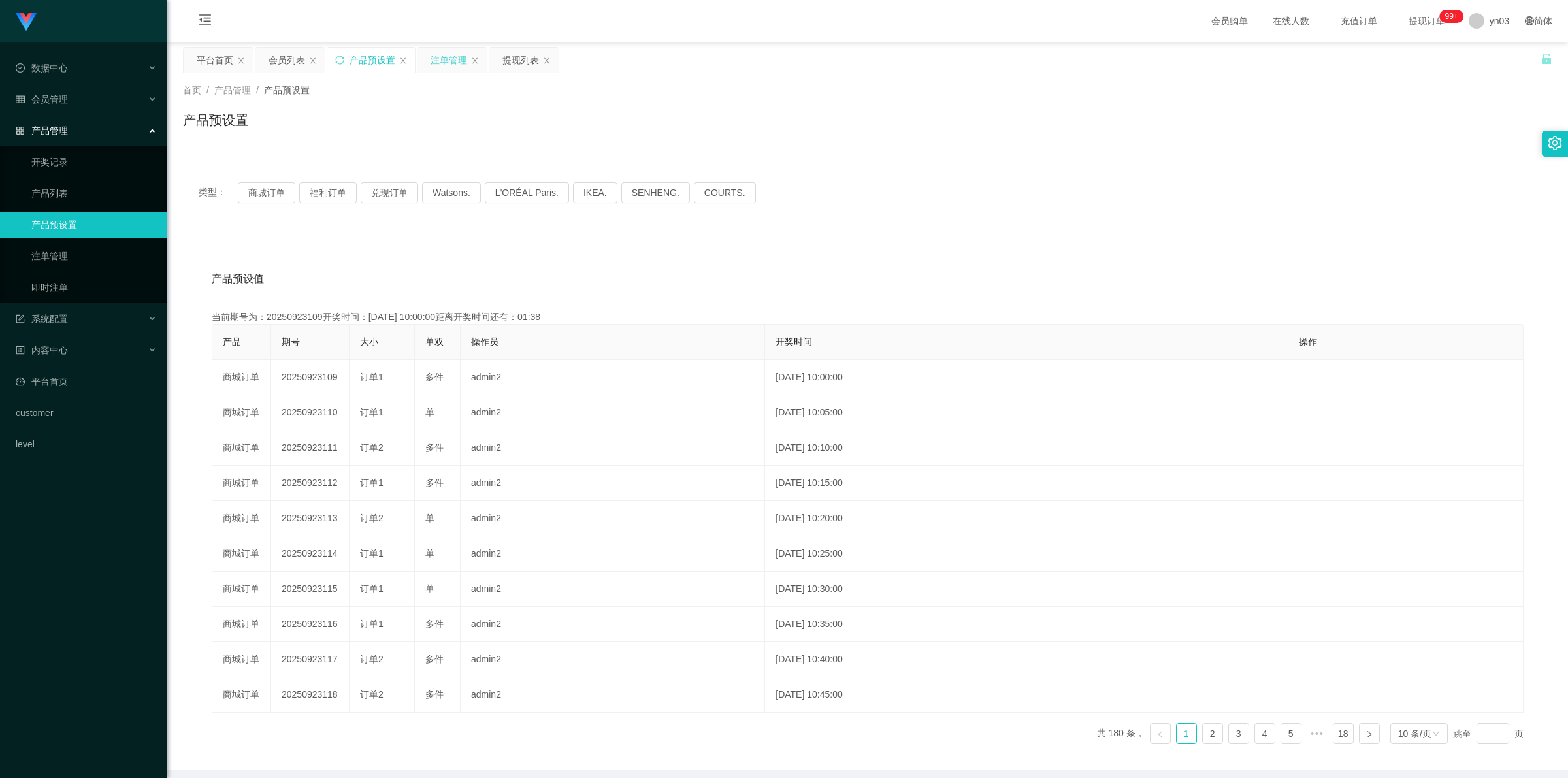
click at [449, 63] on div "注单管理" at bounding box center [449, 60] width 37 height 25
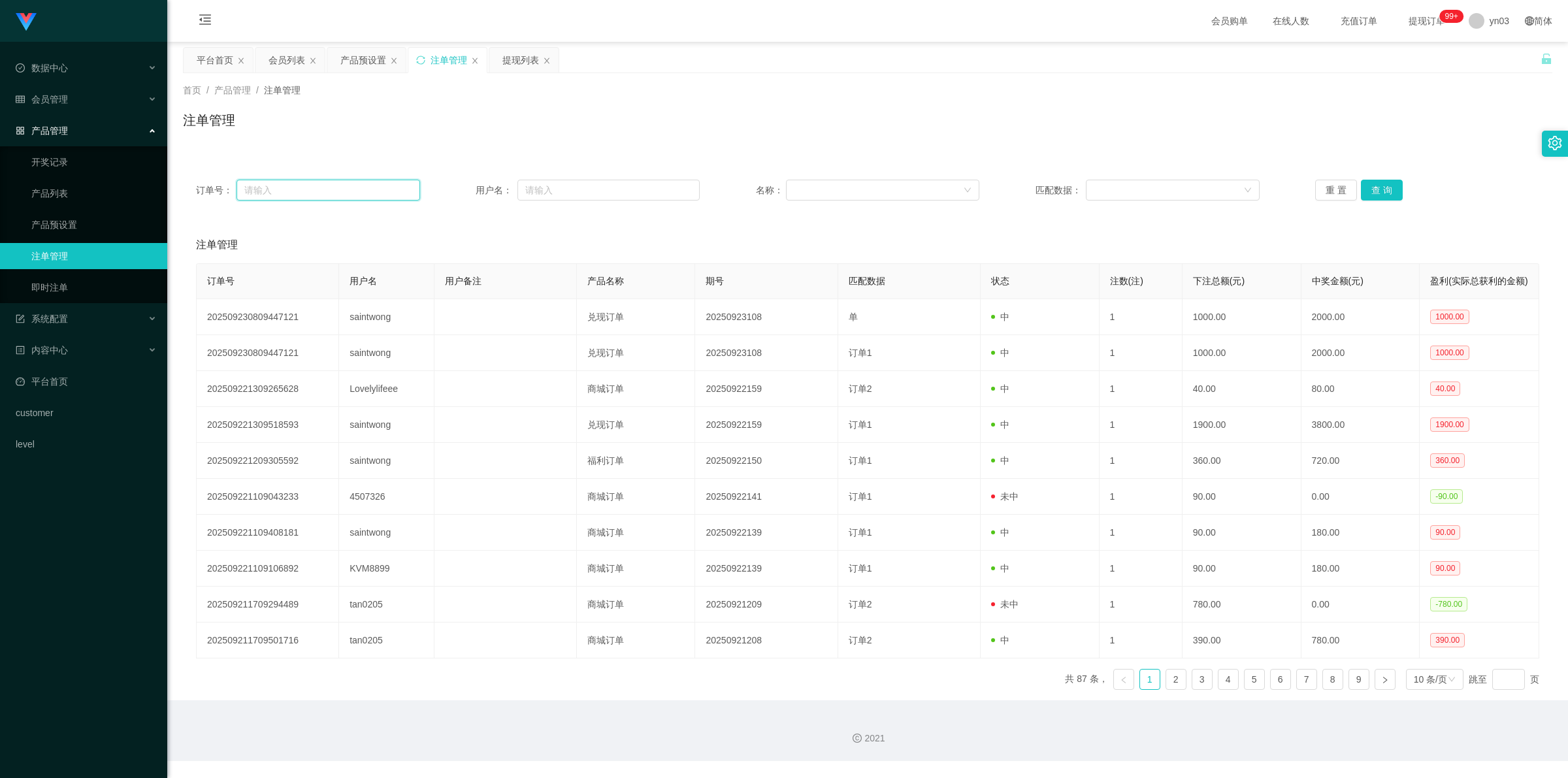
click at [301, 186] on input "text" at bounding box center [328, 190] width 183 height 21
click at [633, 194] on input "text" at bounding box center [608, 190] width 182 height 21
paste input "saintwong"
type input "saintwong"
click at [1382, 189] on button "查 询" at bounding box center [1382, 190] width 42 height 21
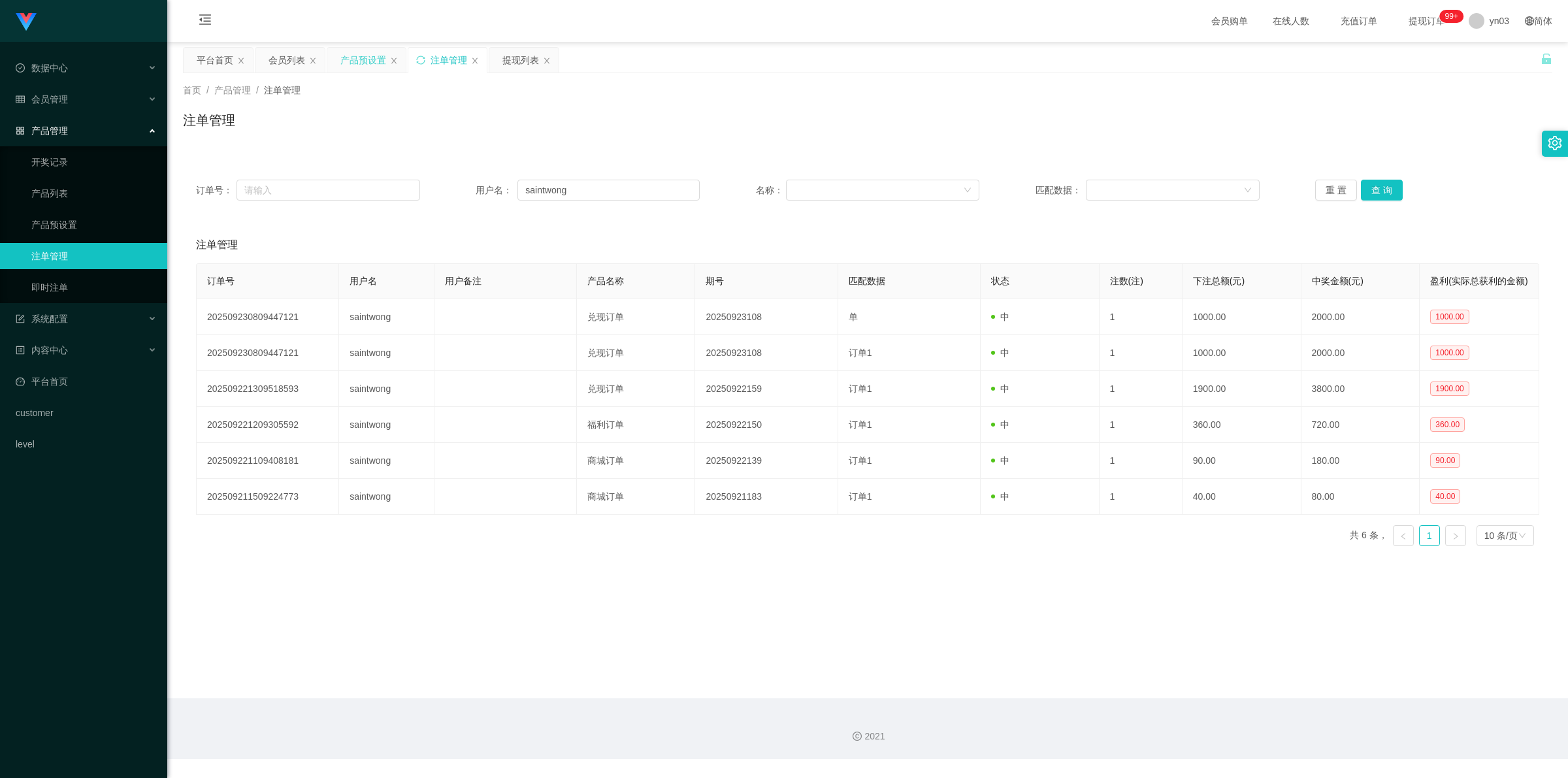
click at [363, 56] on div "产品预设置" at bounding box center [363, 60] width 46 height 25
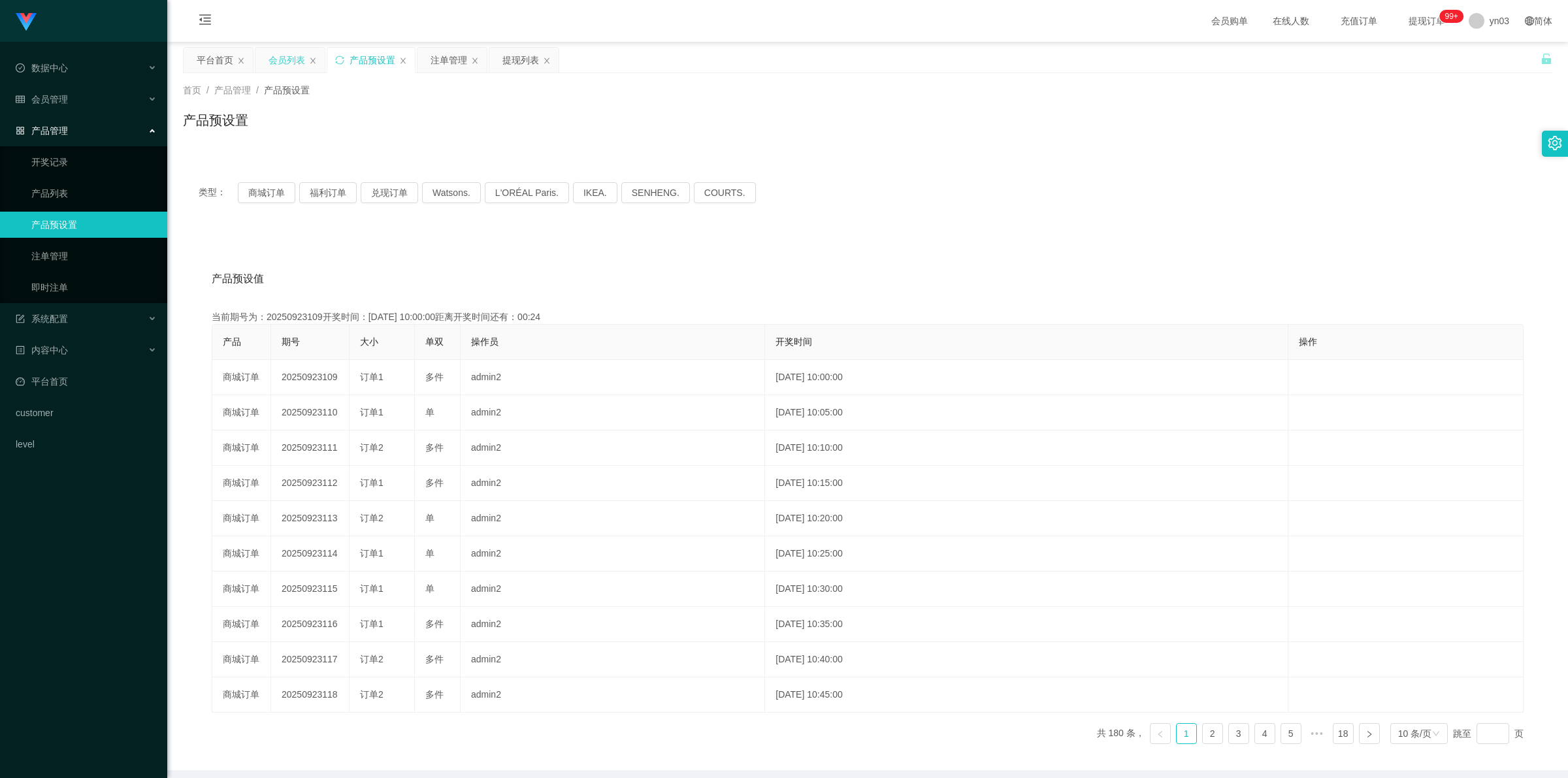
click at [273, 57] on div "会员列表" at bounding box center [287, 60] width 37 height 25
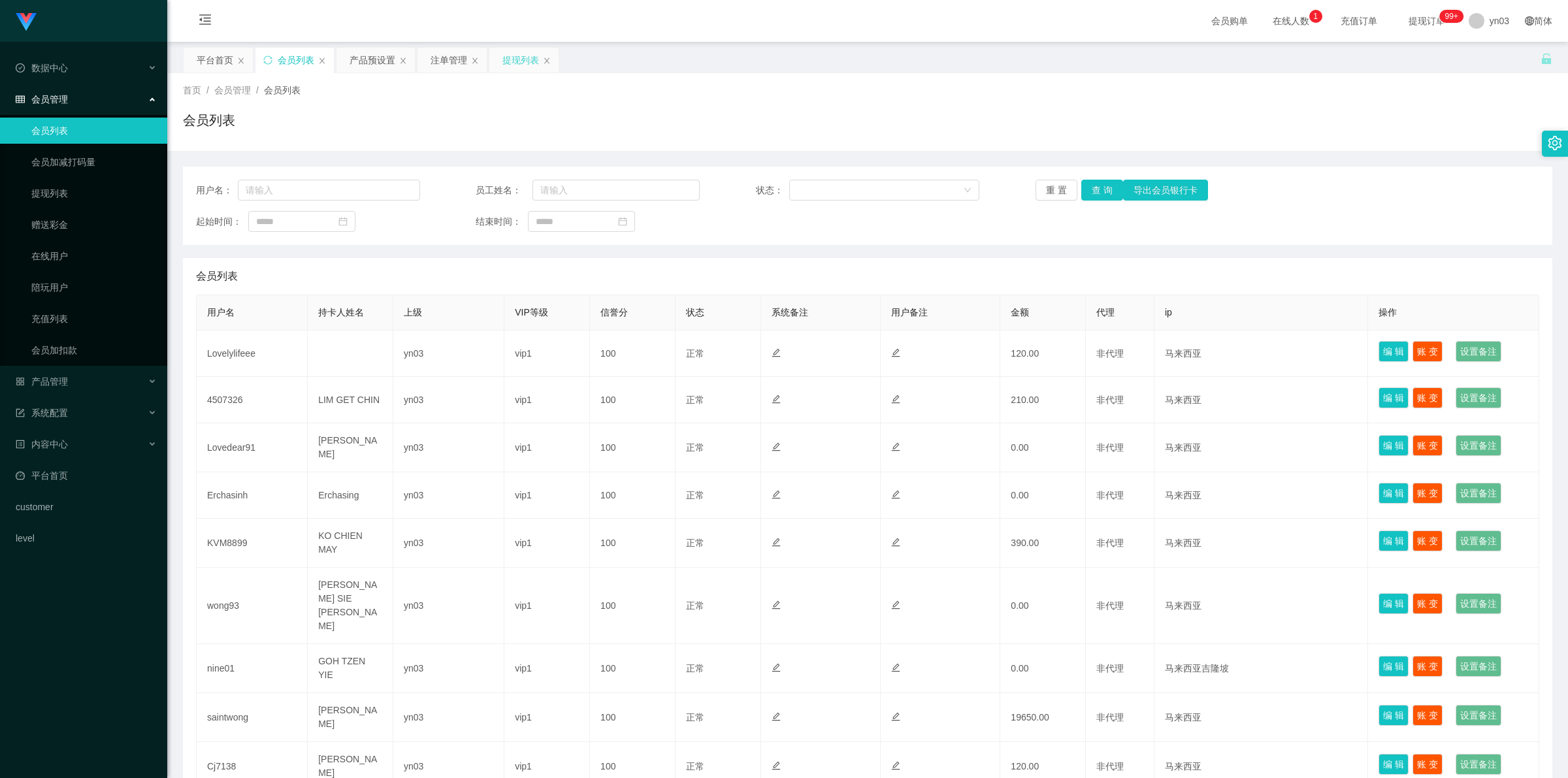
click at [519, 56] on div "提现列表" at bounding box center [521, 60] width 37 height 25
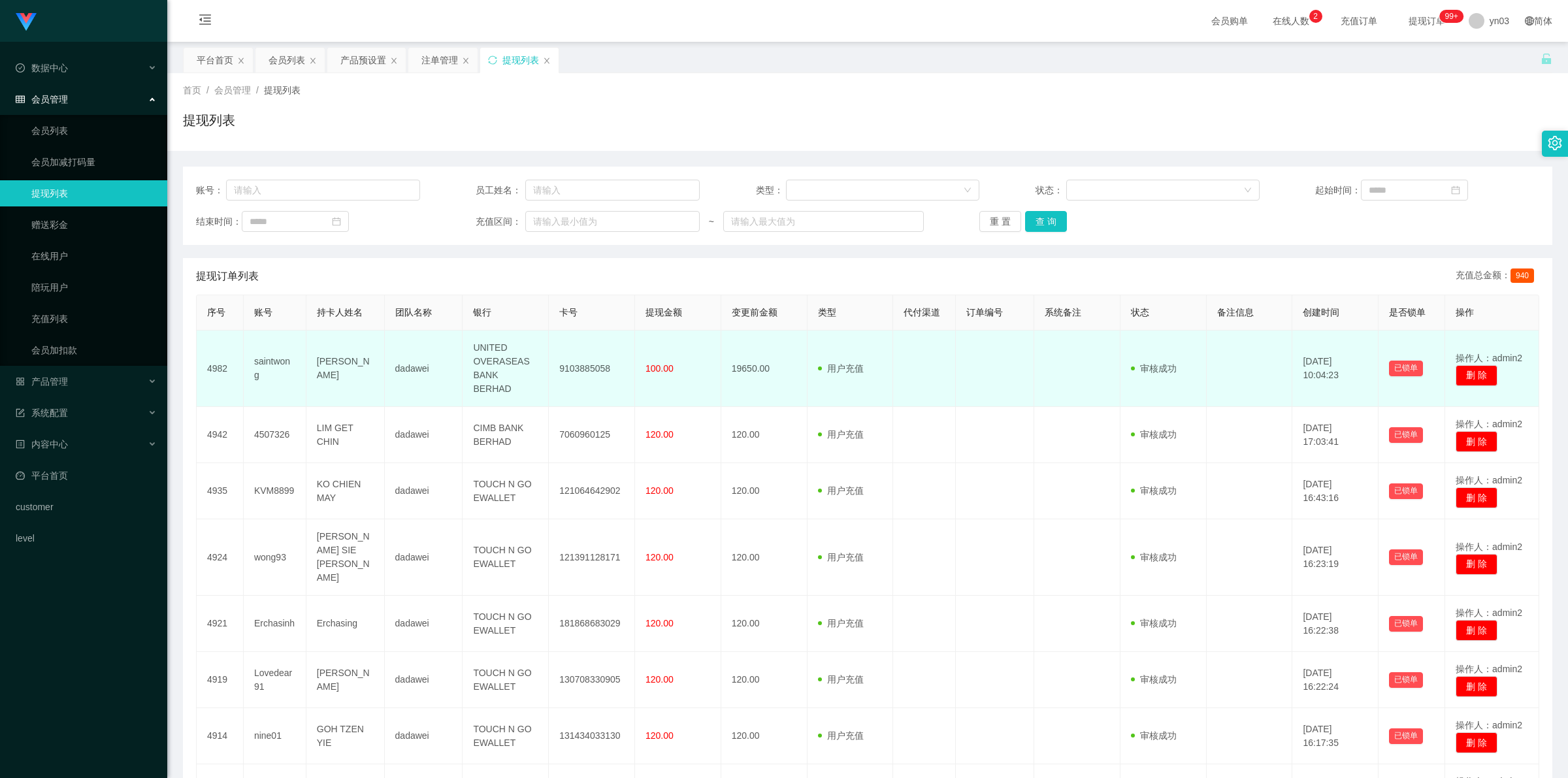
click at [256, 354] on td "saintwong" at bounding box center [274, 369] width 63 height 77
copy td "saintwong"
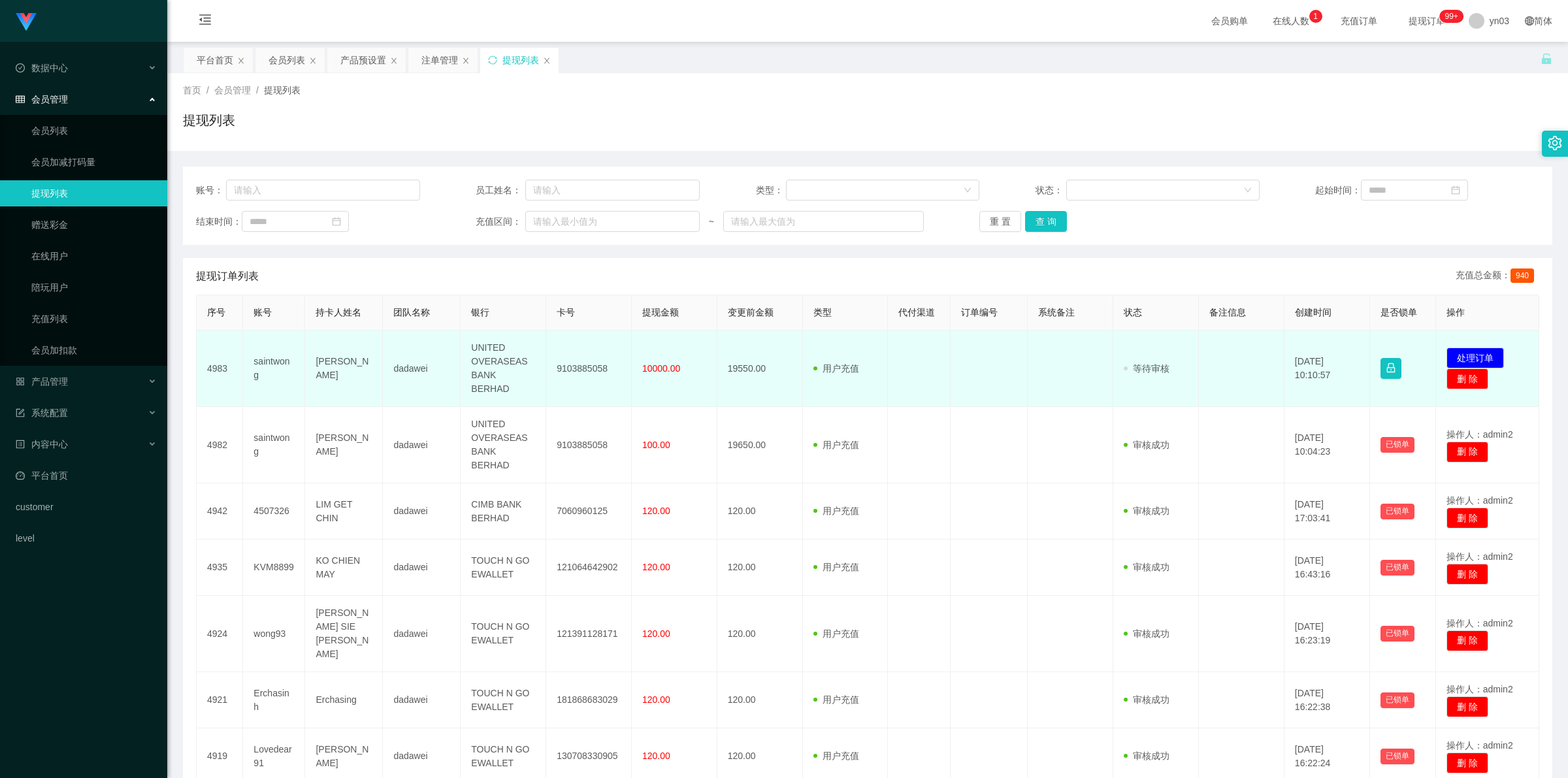
click at [275, 355] on td "saintwong" at bounding box center [274, 369] width 62 height 77
copy td "saintwong"
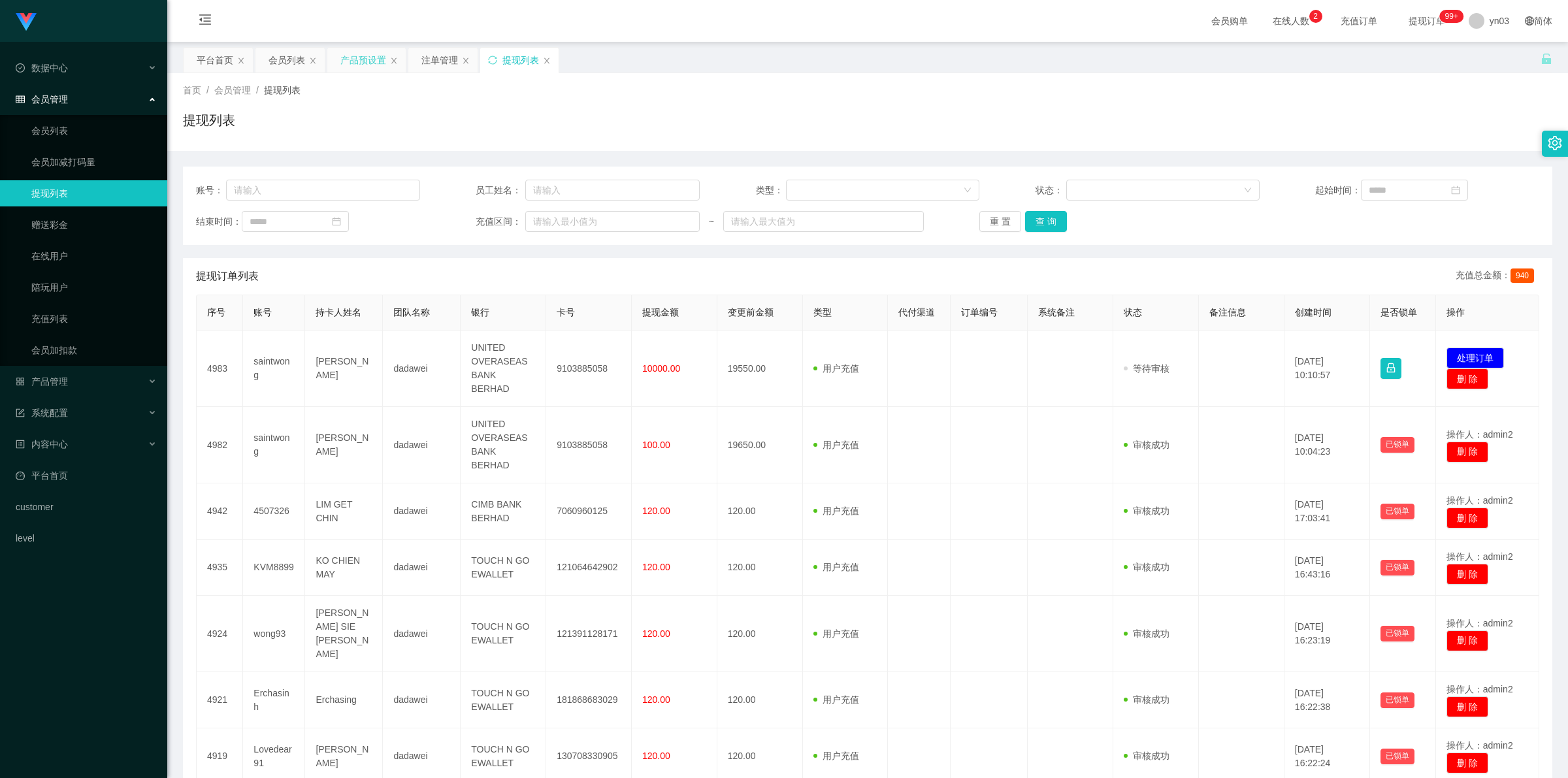
click at [360, 58] on div "产品预设置" at bounding box center [363, 60] width 46 height 25
